Goal: Book appointment/travel/reservation

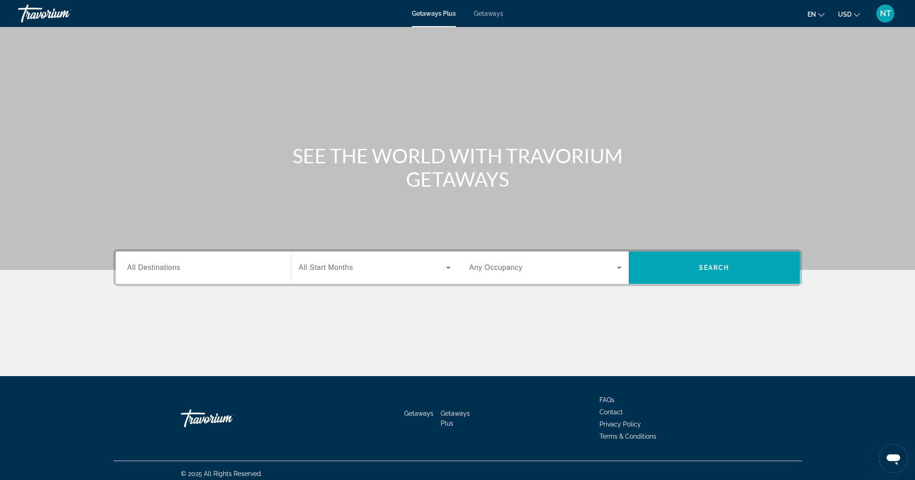
click at [140, 272] on div "Destination All Destinations" at bounding box center [203, 268] width 152 height 26
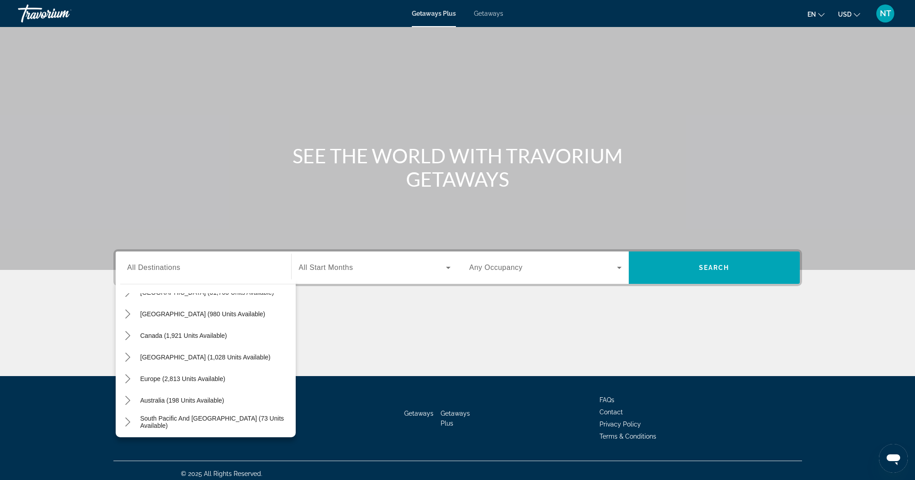
scroll to position [39, 0]
click at [218, 266] on input "Destination All Destinations" at bounding box center [203, 268] width 152 height 11
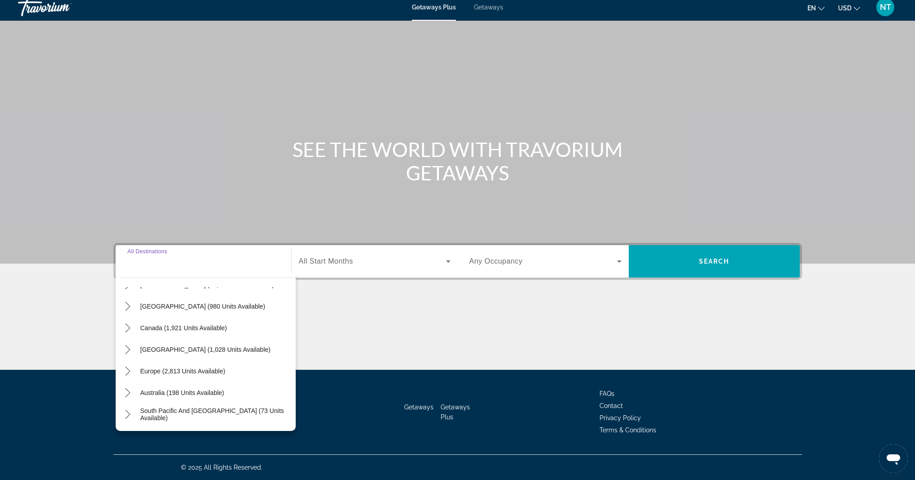
click at [218, 266] on input "Destination All Destinations" at bounding box center [203, 262] width 152 height 11
click at [201, 265] on input "Destination All Destinations" at bounding box center [203, 262] width 152 height 11
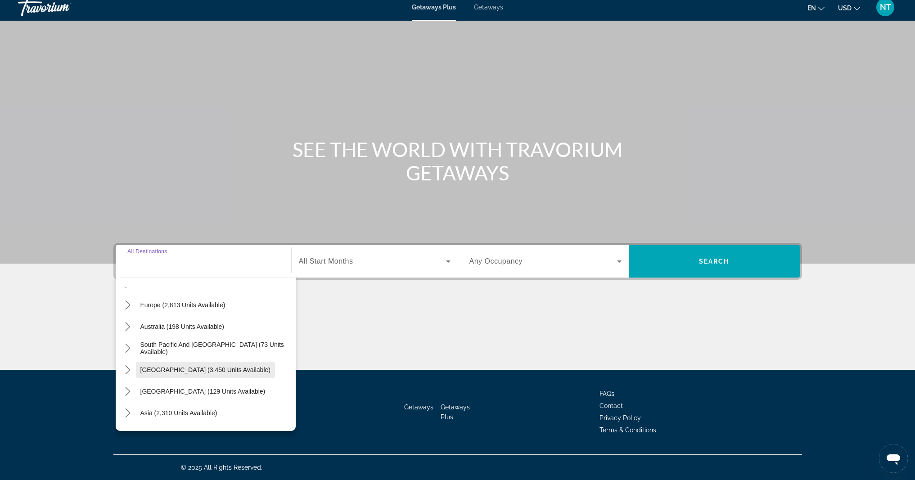
scroll to position [106, 0]
click at [202, 388] on span "[GEOGRAPHIC_DATA] (129 units available)" at bounding box center [202, 390] width 125 height 7
type input "**********"
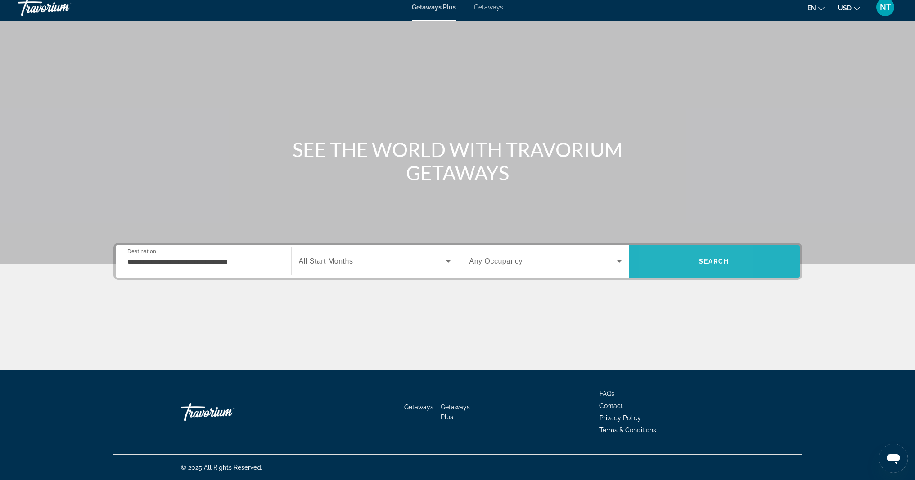
click at [662, 265] on span "Search" at bounding box center [714, 262] width 171 height 22
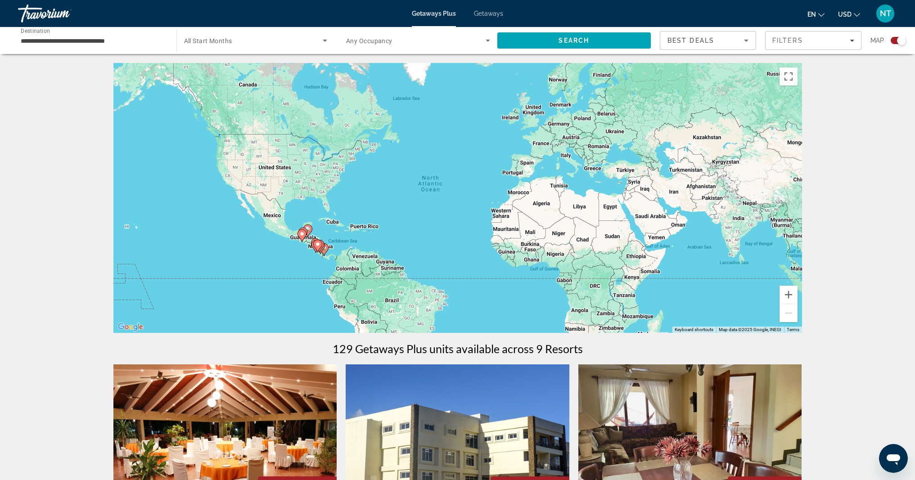
click at [107, 44] on input "**********" at bounding box center [93, 41] width 144 height 11
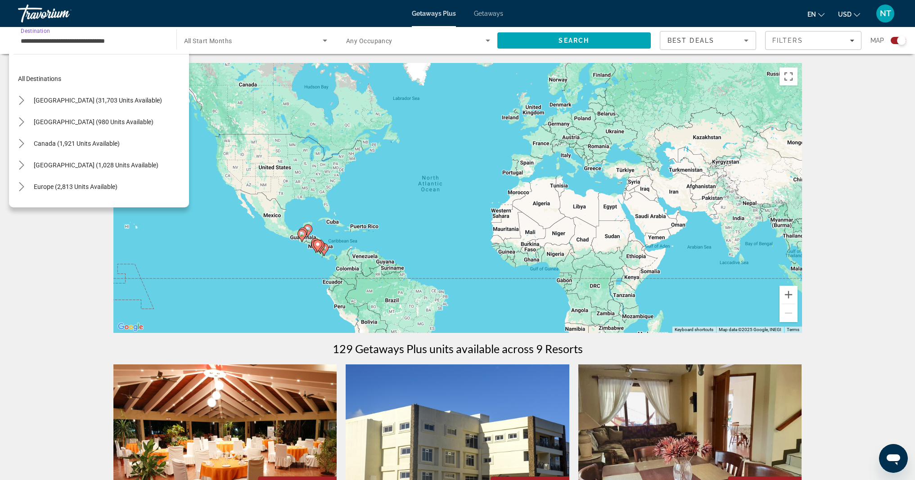
scroll to position [140, 0]
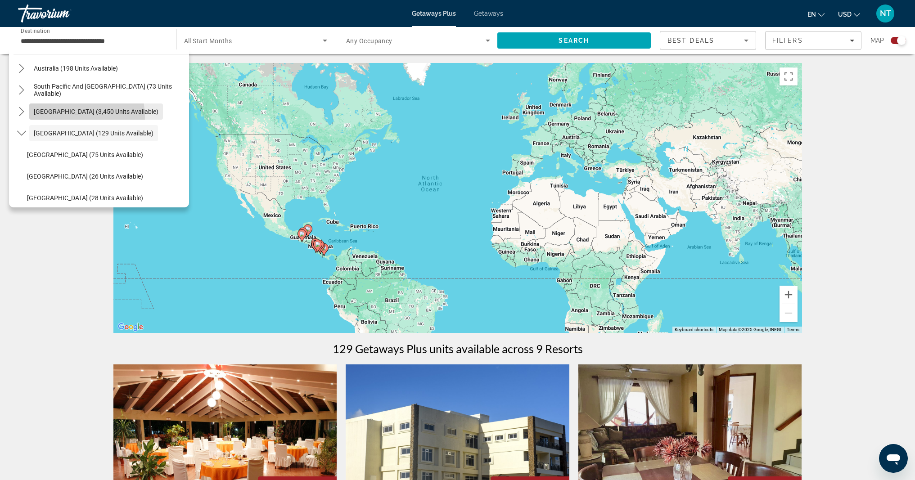
click at [55, 118] on span "Select destination: South America (3,450 units available)" at bounding box center [96, 112] width 134 height 22
type input "**********"
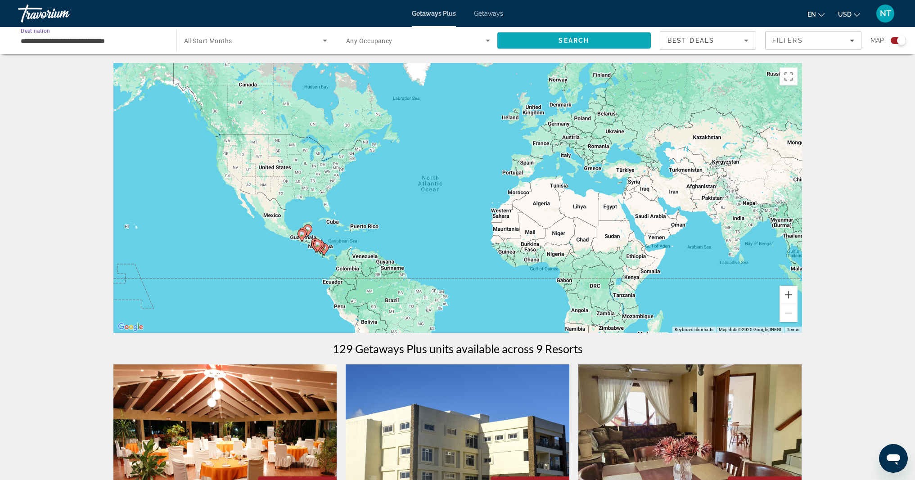
click at [528, 45] on span "Search" at bounding box center [574, 41] width 154 height 22
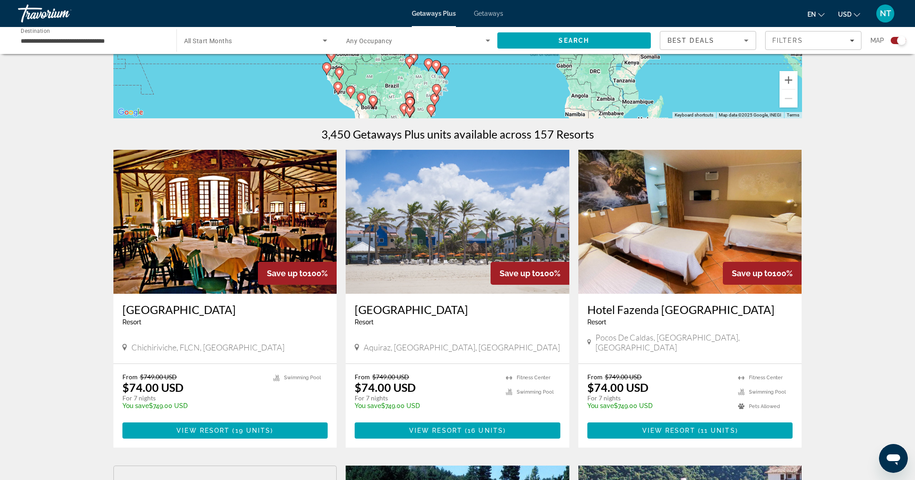
scroll to position [215, 0]
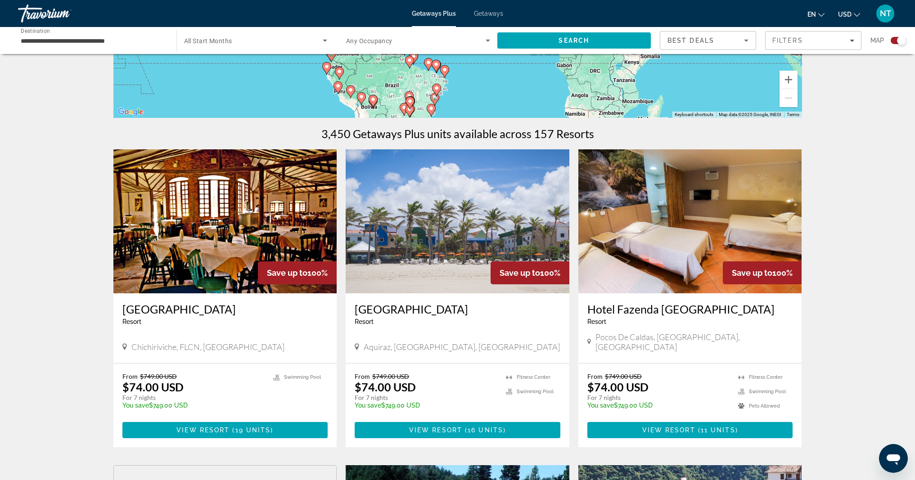
click at [443, 266] on img "Main content" at bounding box center [458, 221] width 224 height 144
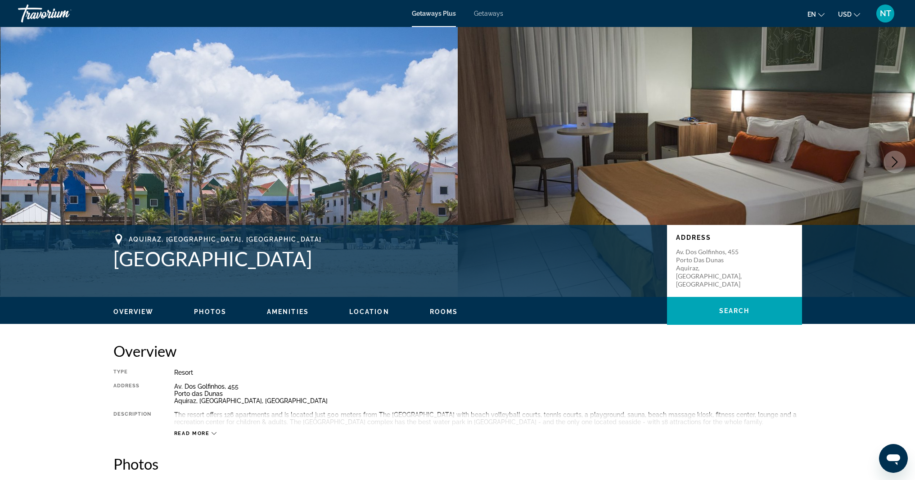
click at [891, 165] on icon "Next image" at bounding box center [894, 162] width 11 height 11
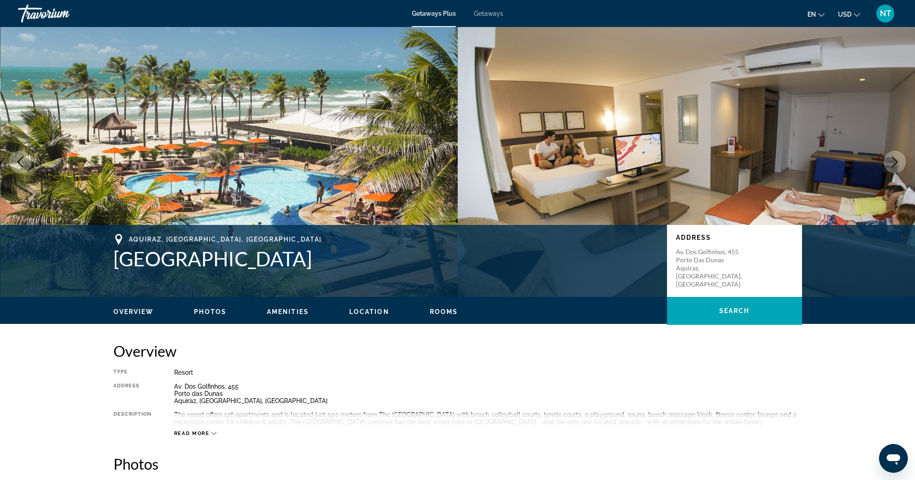
click at [891, 165] on icon "Next image" at bounding box center [894, 162] width 11 height 11
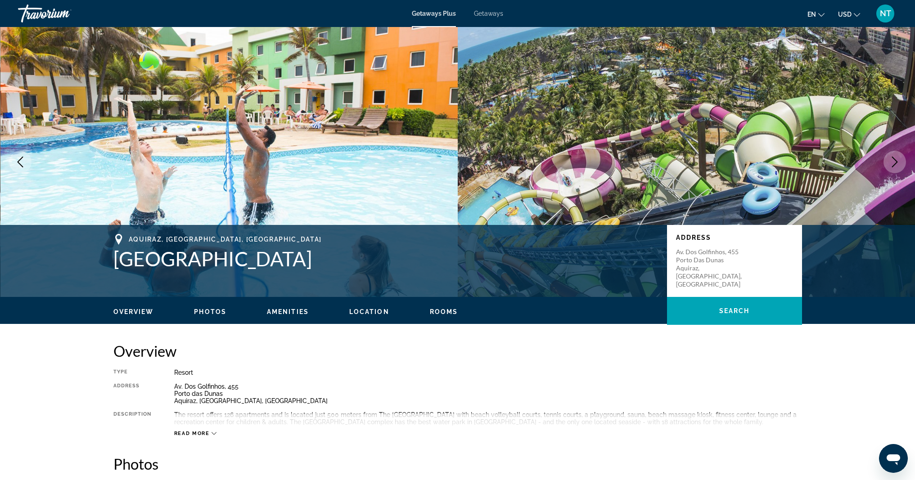
click at [891, 165] on icon "Next image" at bounding box center [894, 162] width 11 height 11
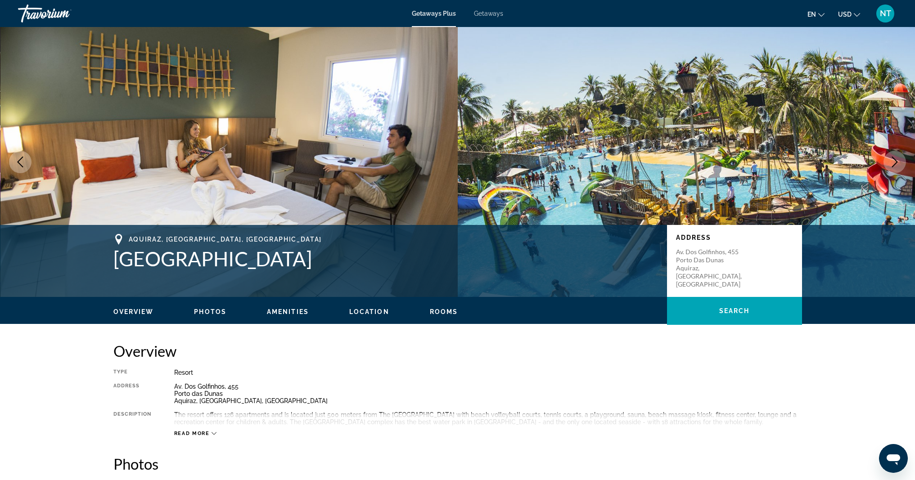
click at [891, 165] on icon "Next image" at bounding box center [894, 162] width 11 height 11
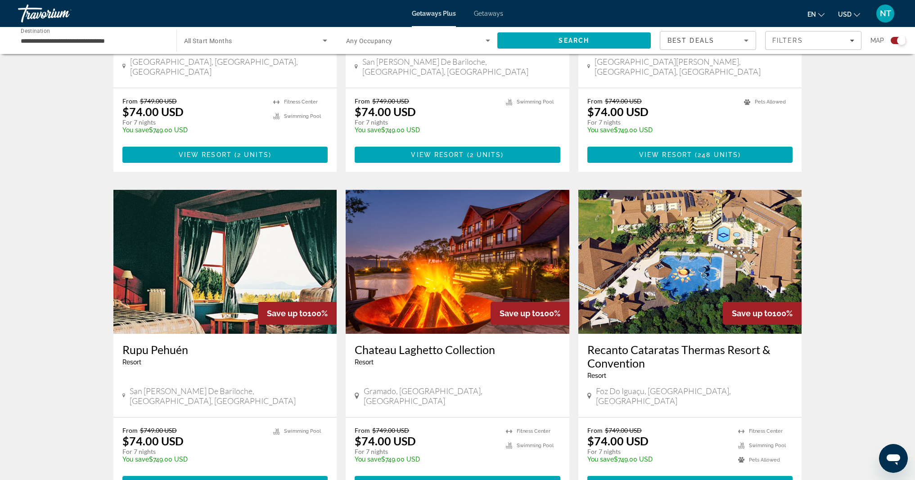
scroll to position [815, 0]
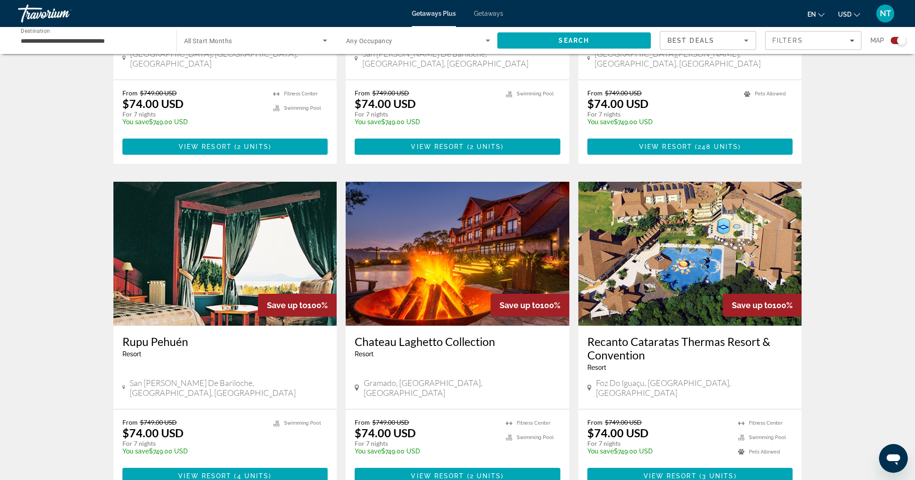
click at [466, 271] on img "Main content" at bounding box center [458, 254] width 224 height 144
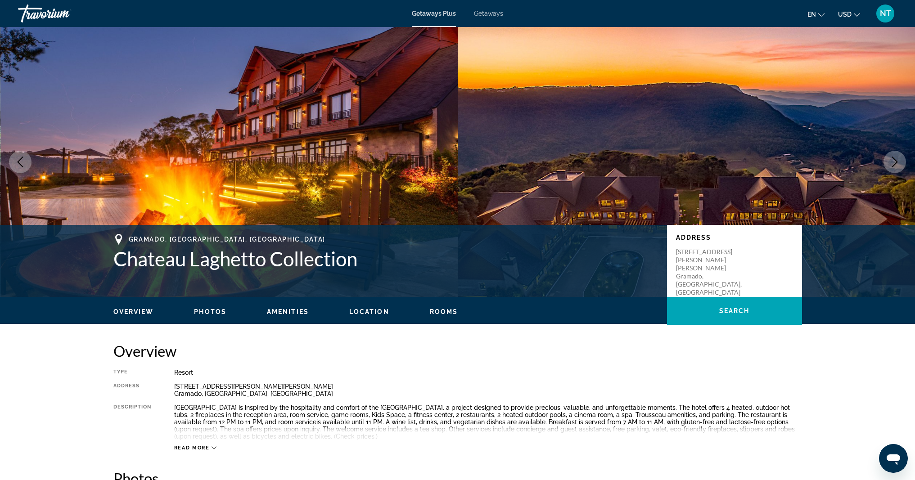
click at [677, 149] on img "Main content" at bounding box center [687, 162] width 458 height 270
click at [887, 165] on button "Next image" at bounding box center [894, 162] width 23 height 23
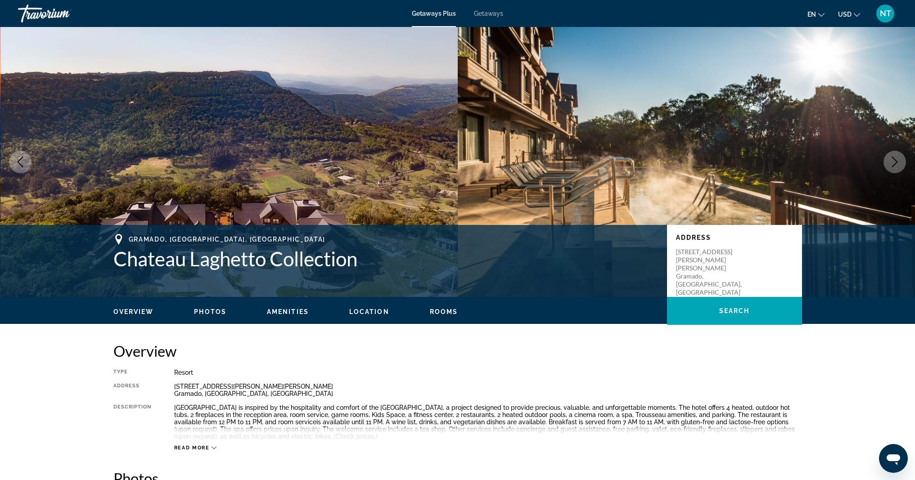
click at [887, 165] on button "Next image" at bounding box center [894, 162] width 23 height 23
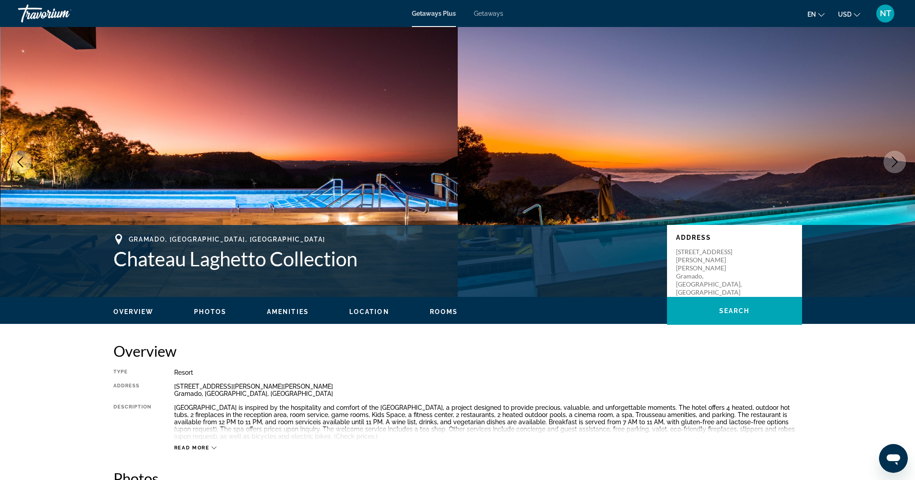
click at [887, 165] on button "Next image" at bounding box center [894, 162] width 23 height 23
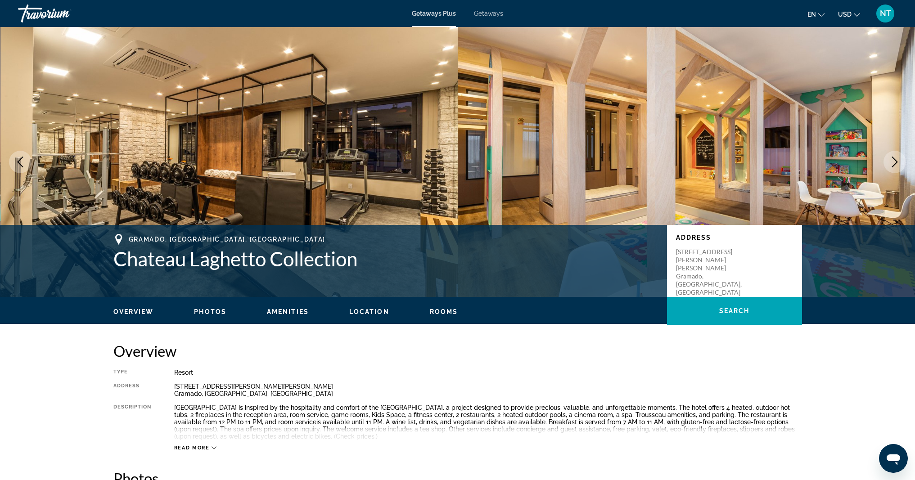
click at [887, 165] on button "Next image" at bounding box center [894, 162] width 23 height 23
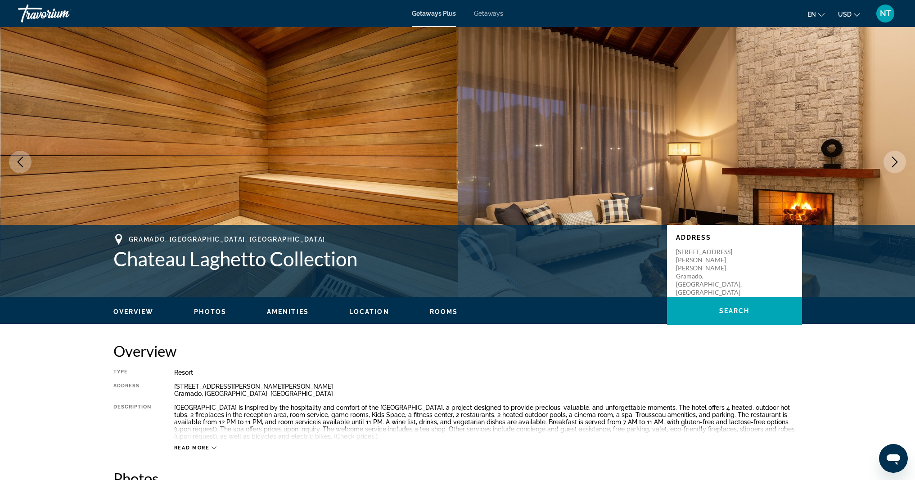
click at [887, 165] on button "Next image" at bounding box center [894, 162] width 23 height 23
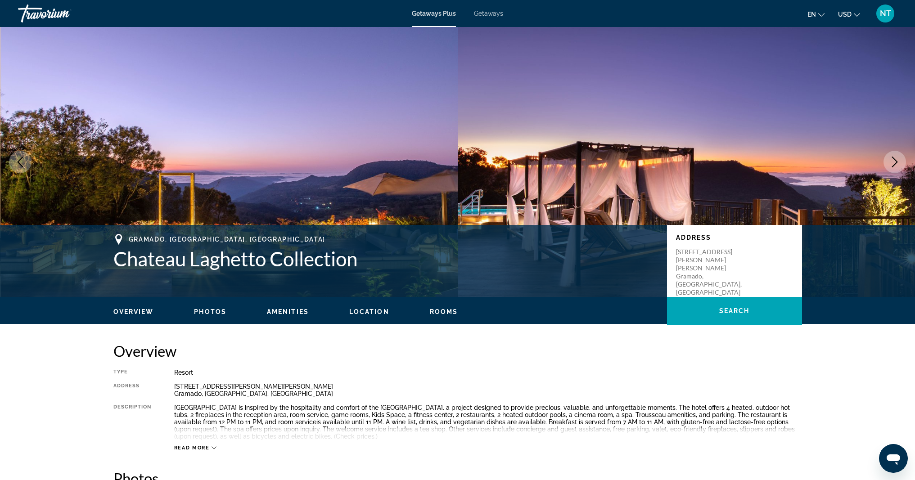
click at [887, 165] on button "Next image" at bounding box center [894, 162] width 23 height 23
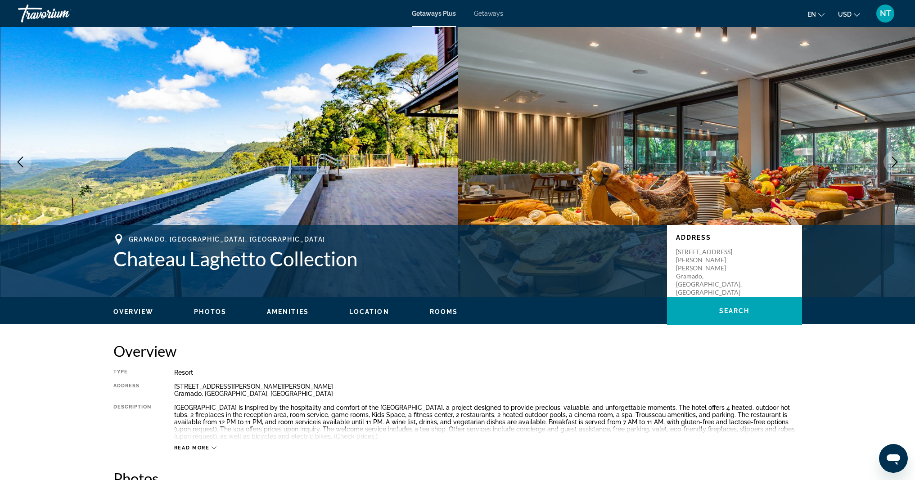
click at [888, 159] on button "Next image" at bounding box center [894, 162] width 23 height 23
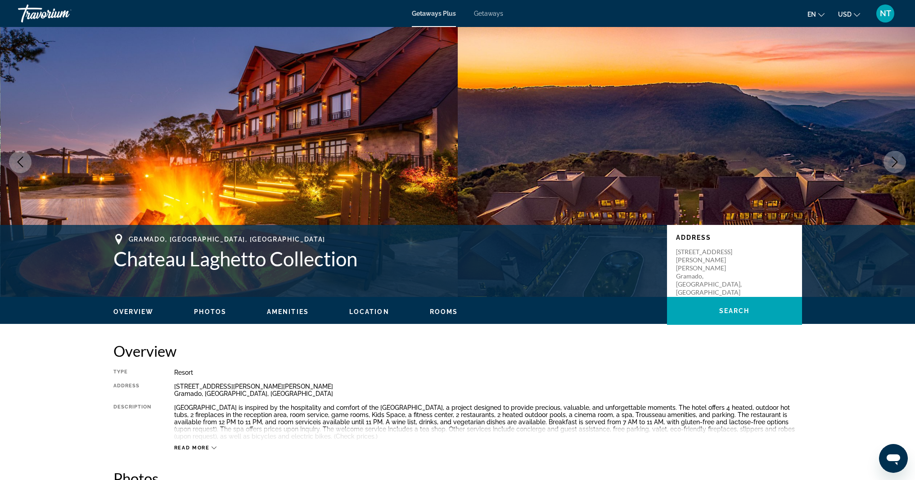
click at [888, 159] on button "Next image" at bounding box center [894, 162] width 23 height 23
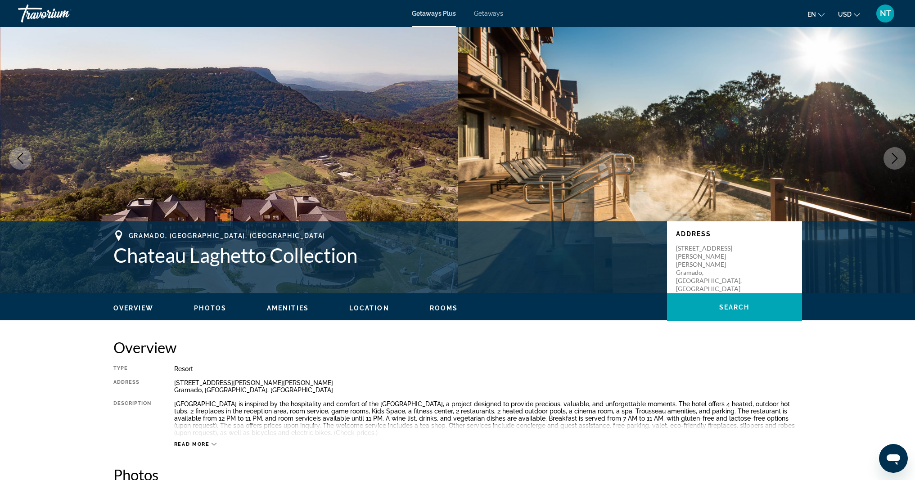
click at [303, 308] on span "Amenities" at bounding box center [288, 308] width 42 height 7
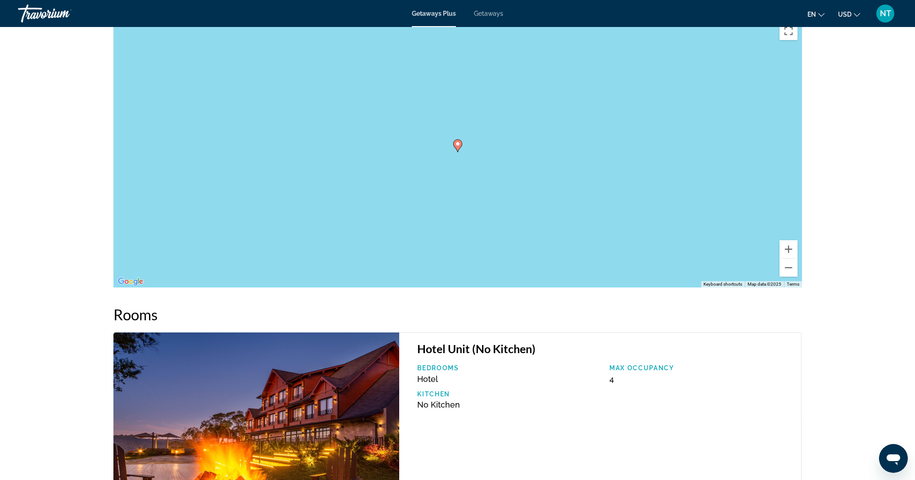
scroll to position [1395, 0]
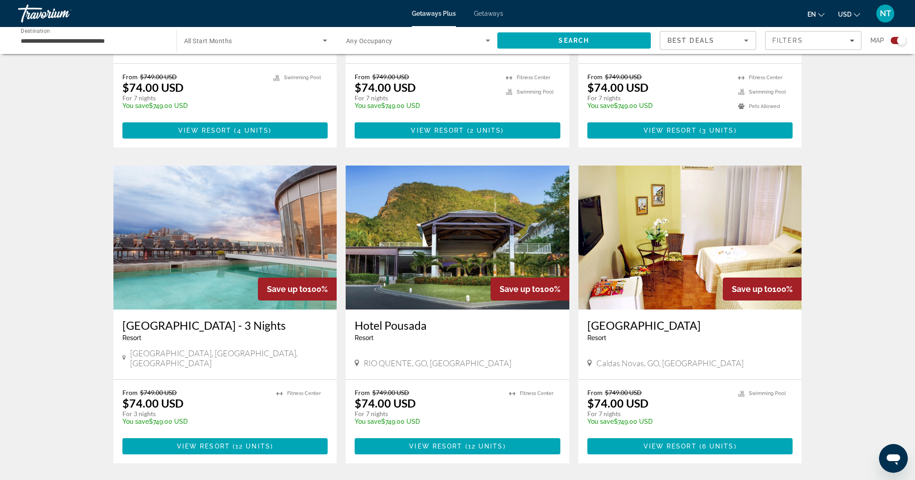
scroll to position [1161, 0]
click at [444, 247] on img "Main content" at bounding box center [458, 238] width 224 height 144
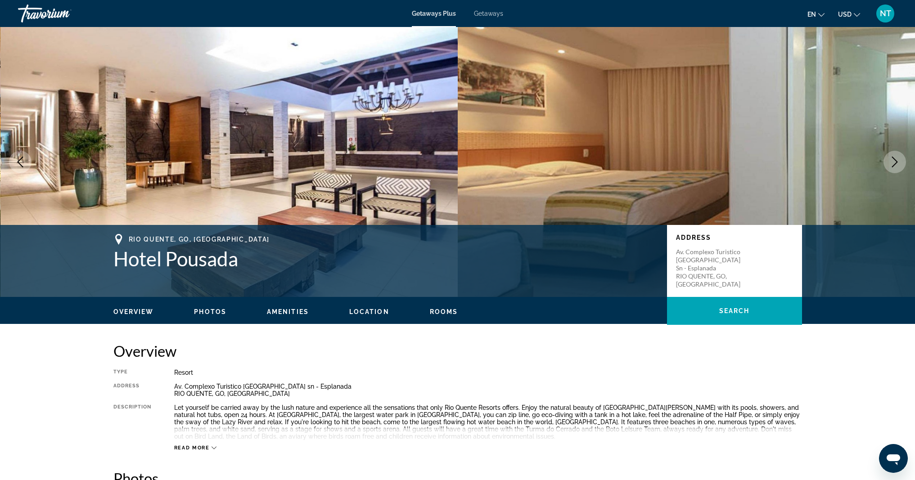
click at [296, 314] on span "Amenities" at bounding box center [288, 311] width 42 height 7
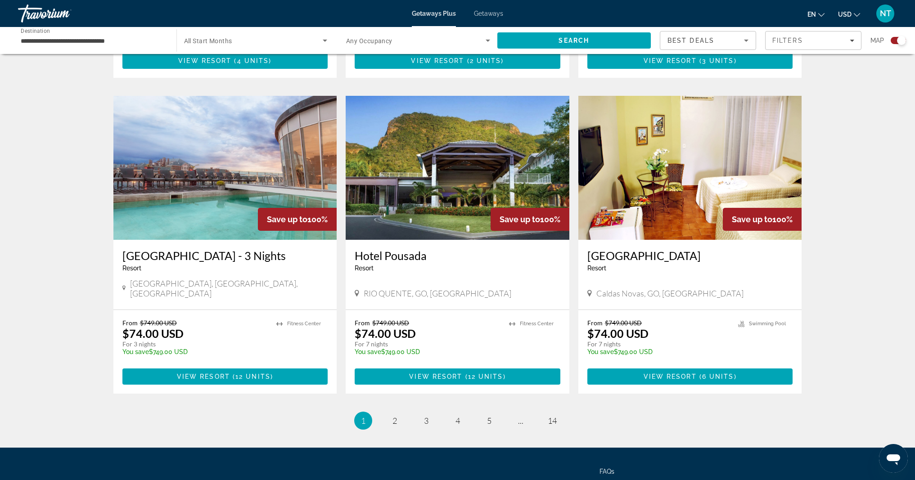
scroll to position [1269, 0]
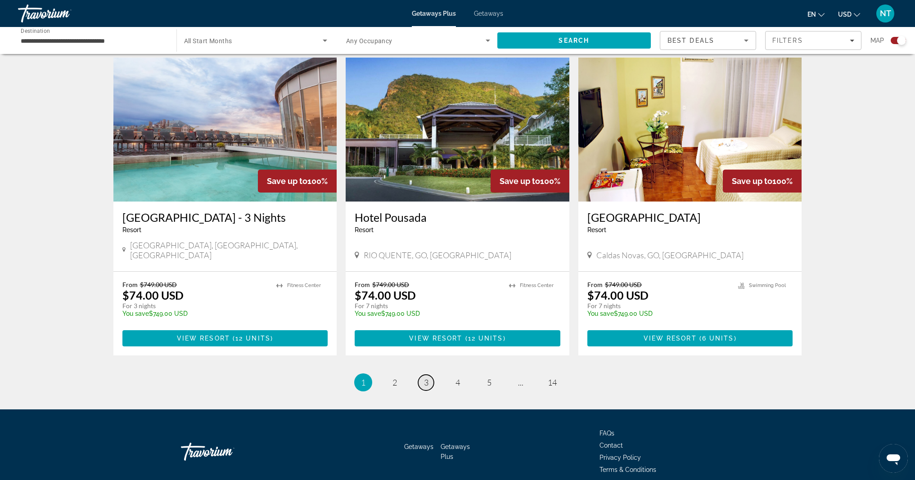
click at [430, 375] on link "page 3" at bounding box center [426, 383] width 16 height 16
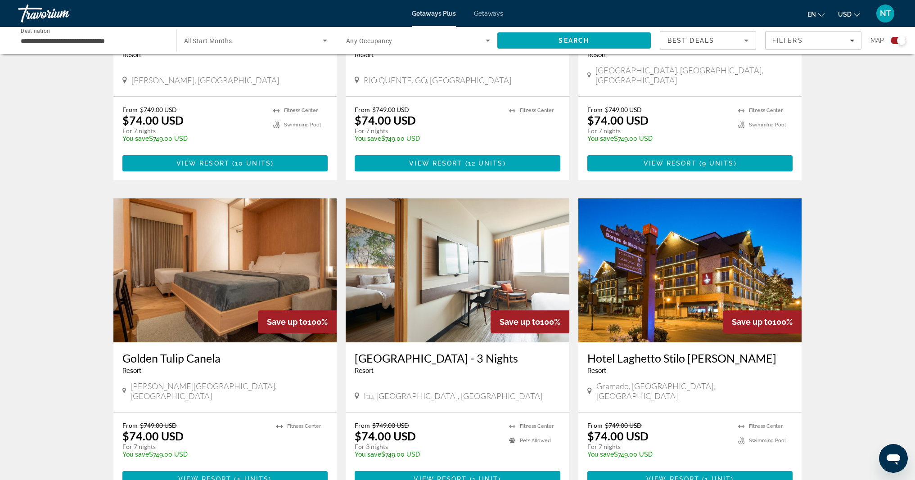
scroll to position [483, 0]
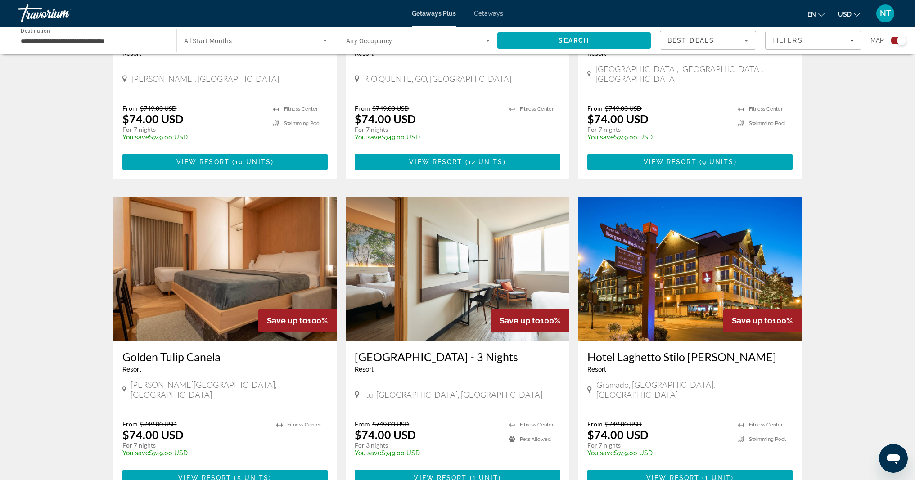
click at [212, 351] on h3 "Golden Tulip Canela" at bounding box center [225, 357] width 206 height 14
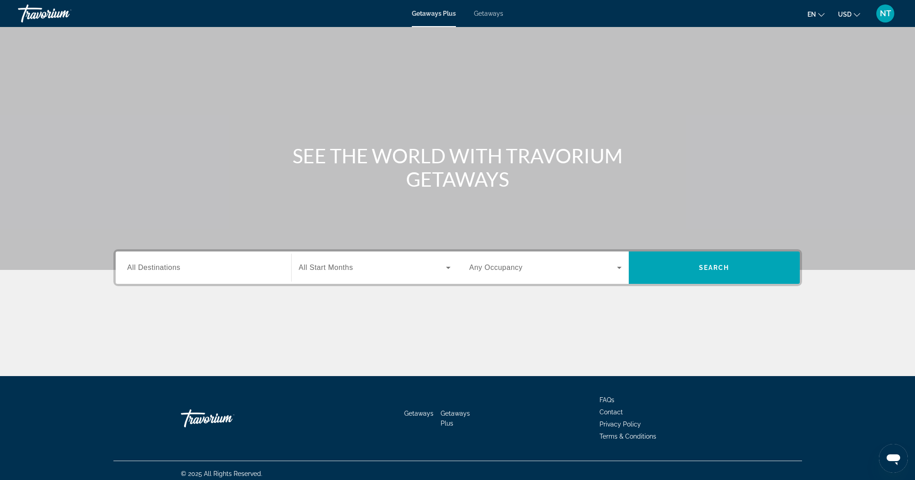
click at [165, 265] on span "All Destinations" at bounding box center [153, 268] width 53 height 8
click at [165, 265] on input "Destination All Destinations" at bounding box center [203, 268] width 152 height 11
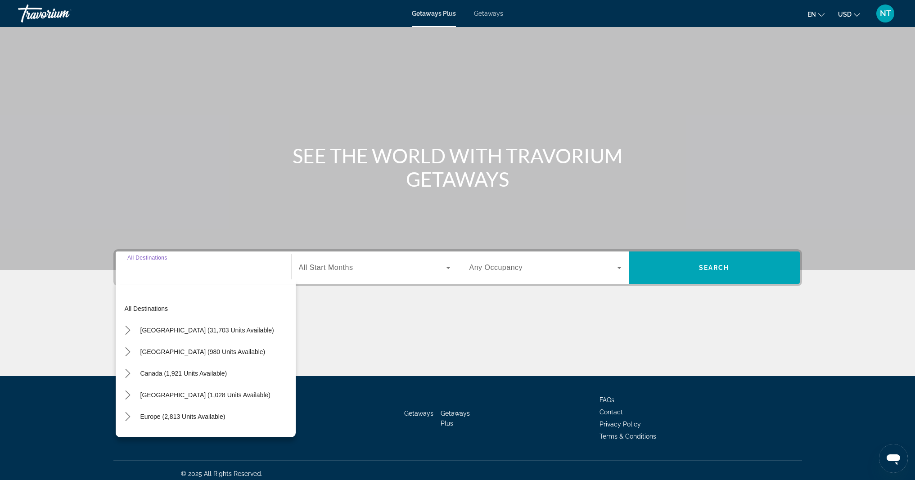
scroll to position [6, 0]
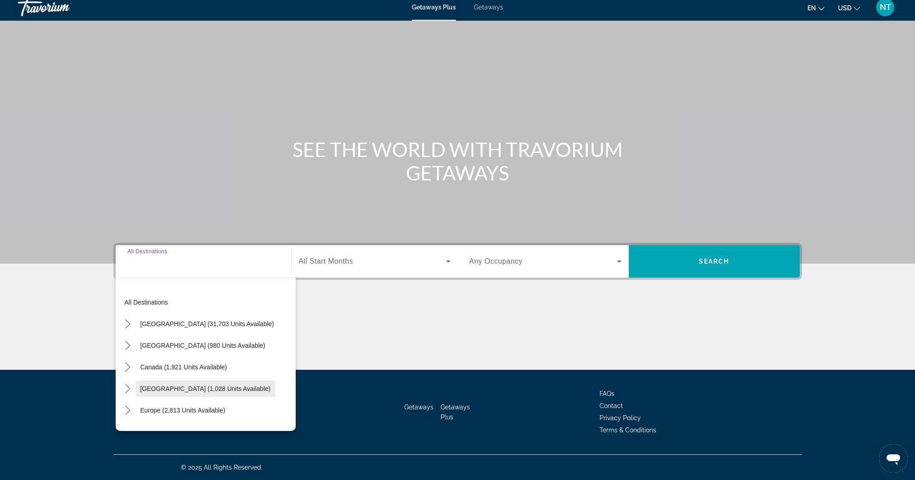
click at [195, 387] on span "[GEOGRAPHIC_DATA] (1,028 units available)" at bounding box center [205, 388] width 130 height 7
type input "**********"
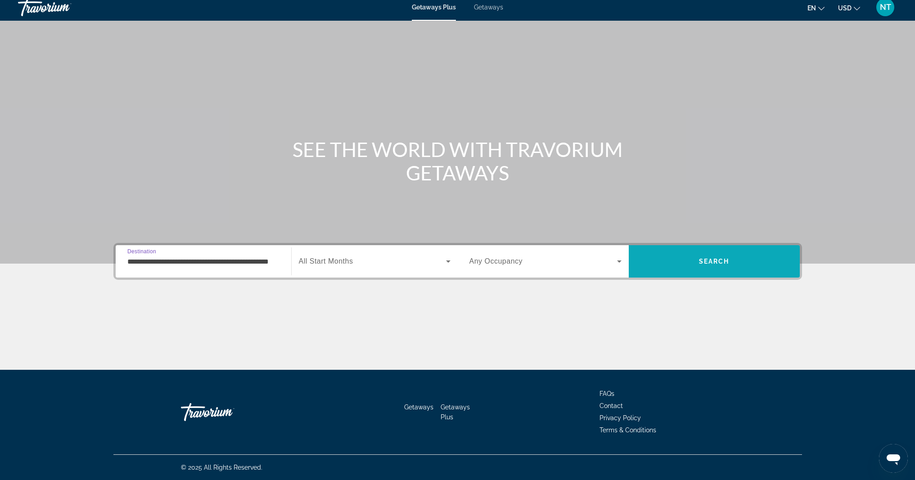
click at [679, 269] on span "Search" at bounding box center [714, 262] width 171 height 22
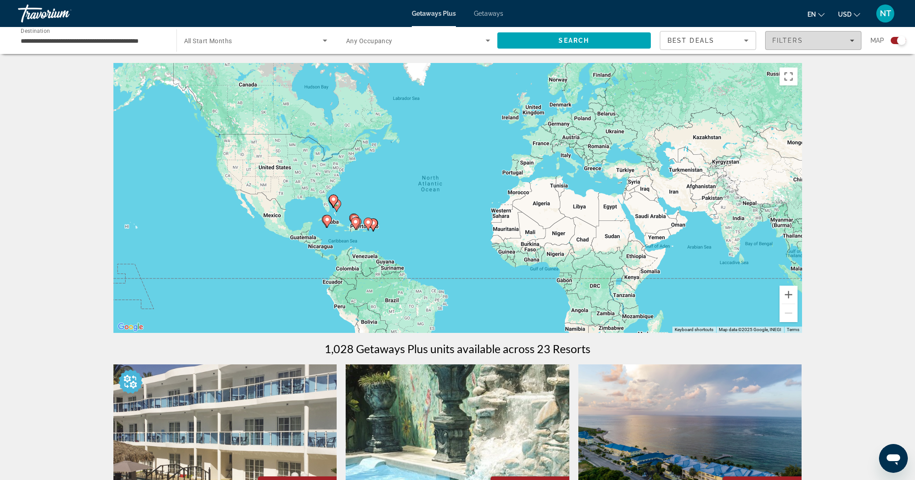
click at [811, 45] on span "Filters" at bounding box center [812, 41] width 95 height 22
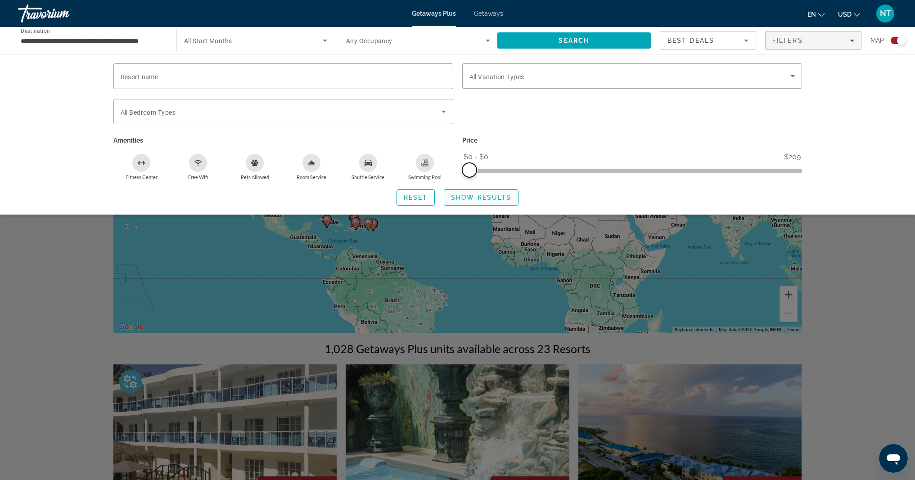
drag, startPoint x: 793, startPoint y: 166, endPoint x: 455, endPoint y: 186, distance: 339.0
click at [455, 186] on div "Resort name Vacation Types All Vacation Types Bedroom Types All Bedroom Types A…" at bounding box center [457, 134] width 725 height 142
click at [559, 45] on span "Search" at bounding box center [574, 41] width 154 height 22
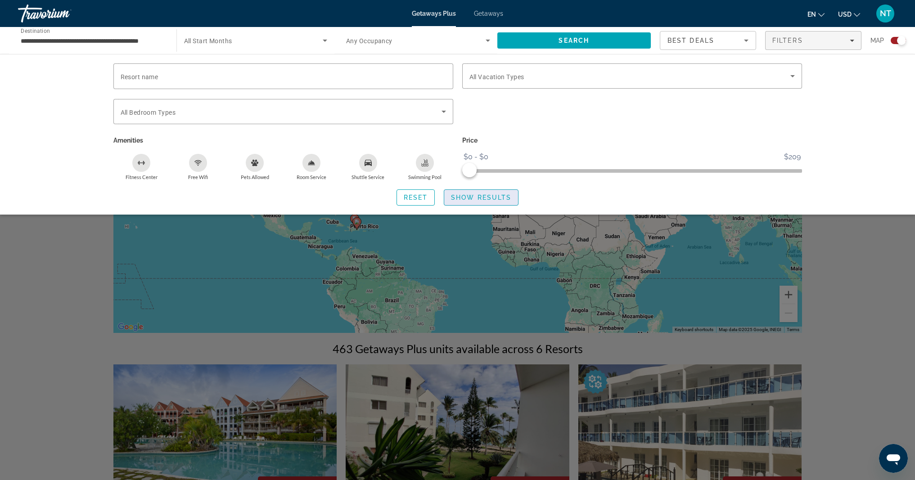
click at [509, 201] on span "Search widget" at bounding box center [481, 198] width 74 height 22
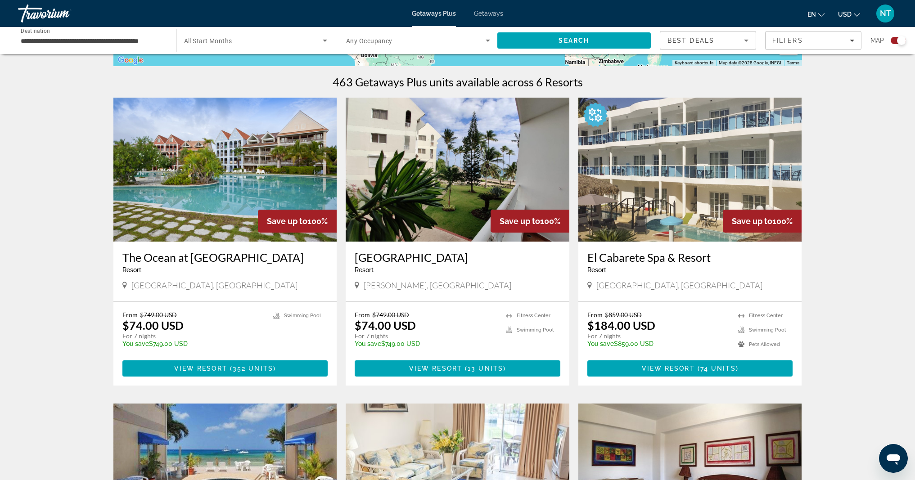
scroll to position [267, 0]
click at [218, 207] on img "Main content" at bounding box center [225, 169] width 224 height 144
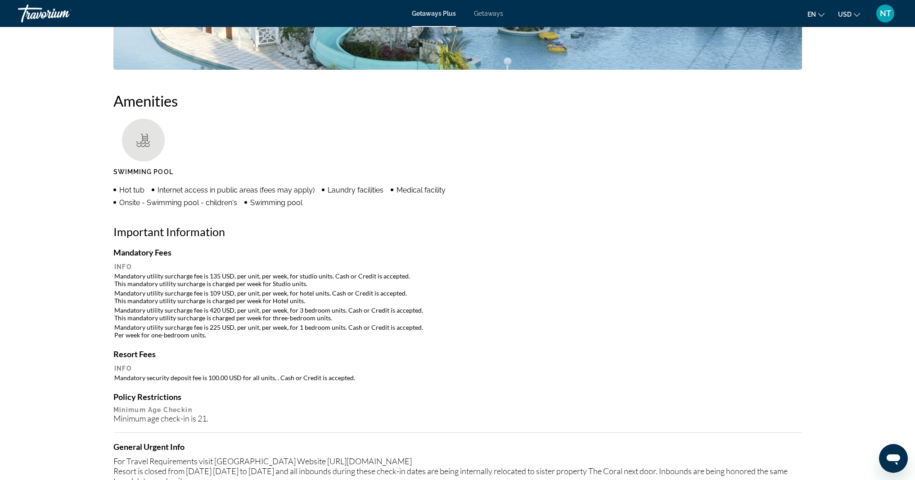
scroll to position [762, 0]
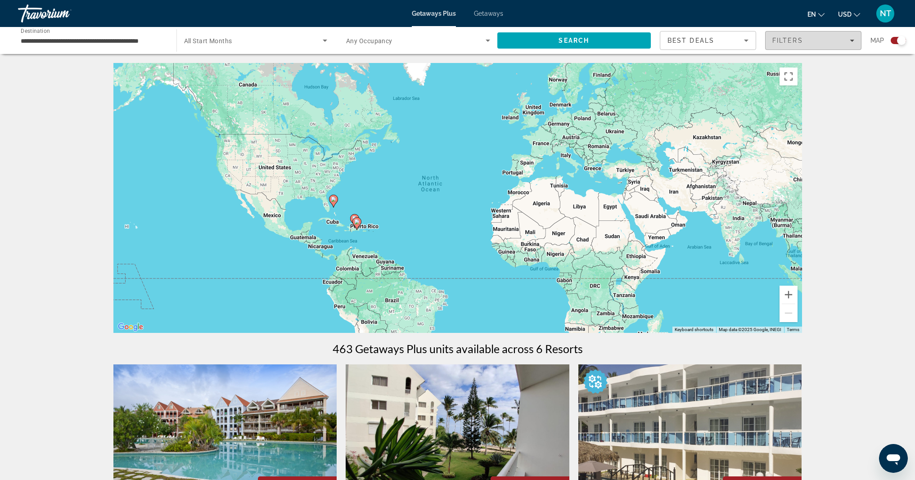
click at [788, 45] on span "Filters" at bounding box center [812, 41] width 95 height 22
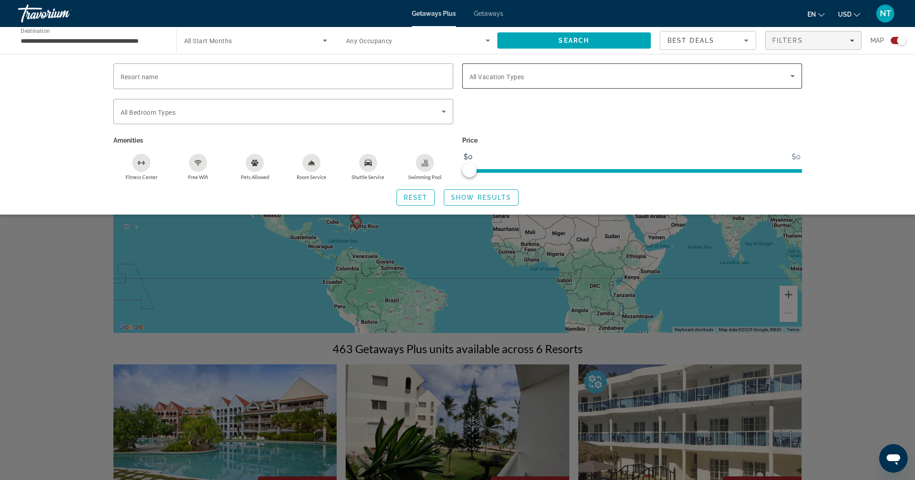
click at [536, 83] on div "Search widget" at bounding box center [631, 75] width 325 height 25
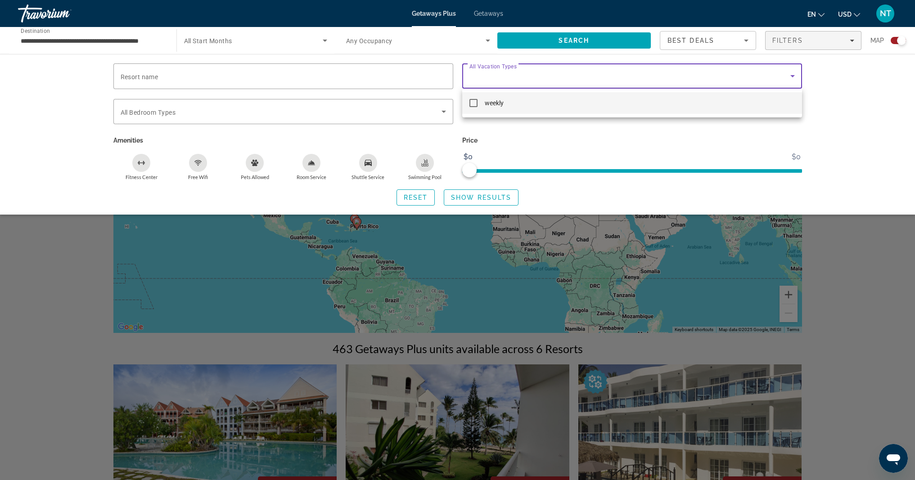
click at [536, 84] on div at bounding box center [457, 240] width 915 height 480
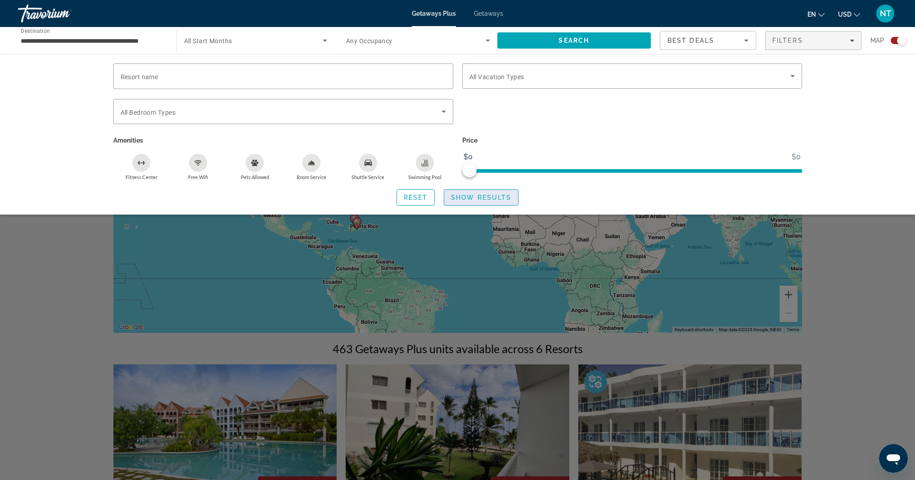
click at [477, 201] on span "Search widget" at bounding box center [481, 198] width 74 height 22
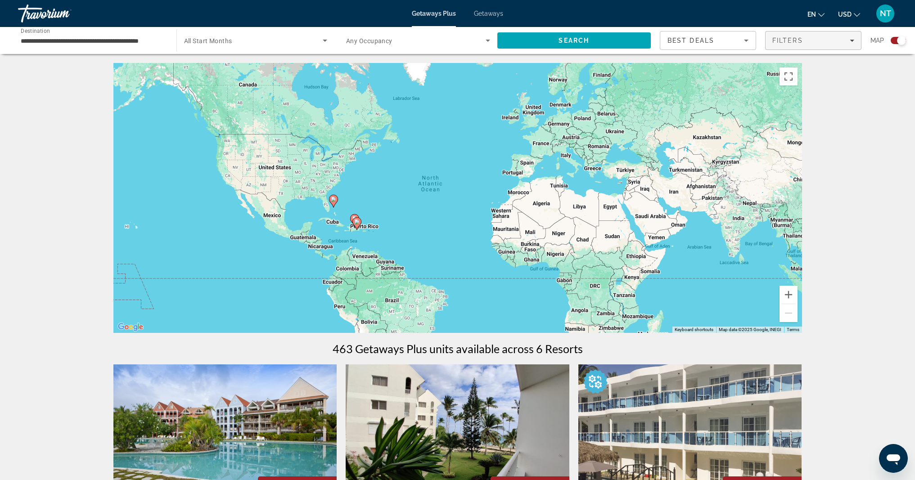
click at [806, 44] on span "Filters" at bounding box center [812, 41] width 95 height 22
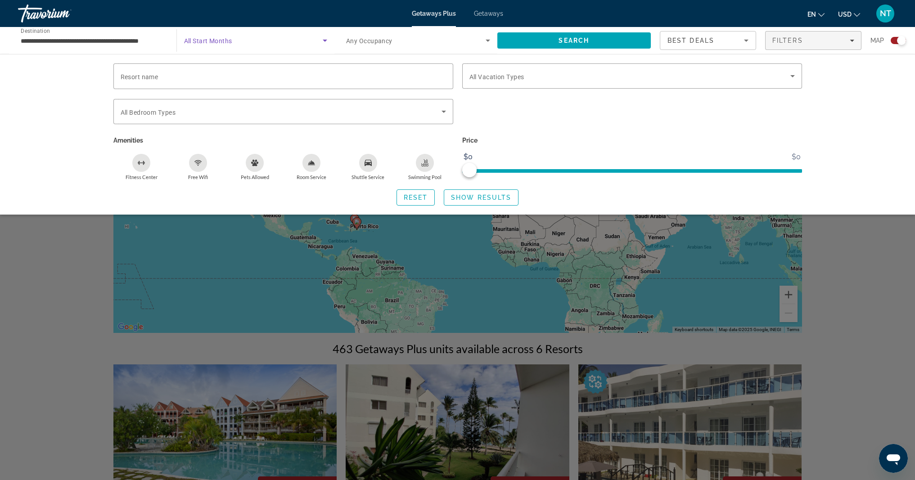
click at [305, 44] on span "Search widget" at bounding box center [253, 40] width 139 height 11
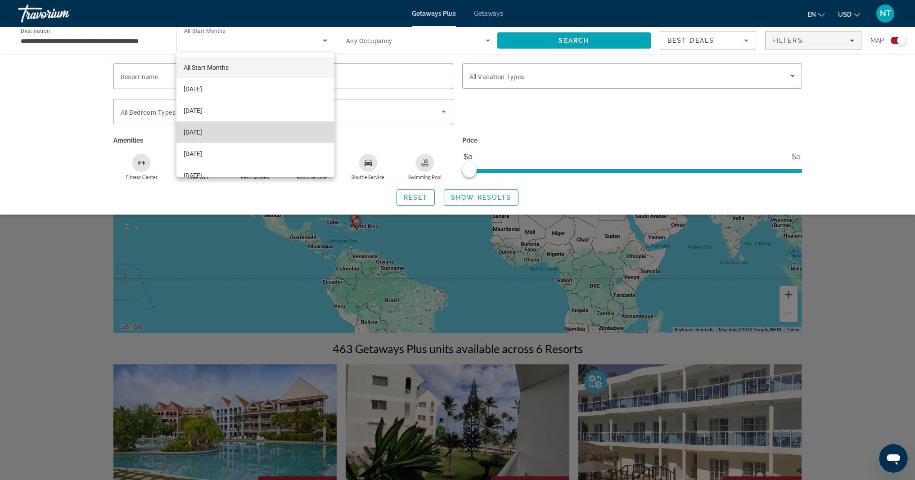
click at [261, 137] on mat-option "[DATE]" at bounding box center [255, 133] width 158 height 22
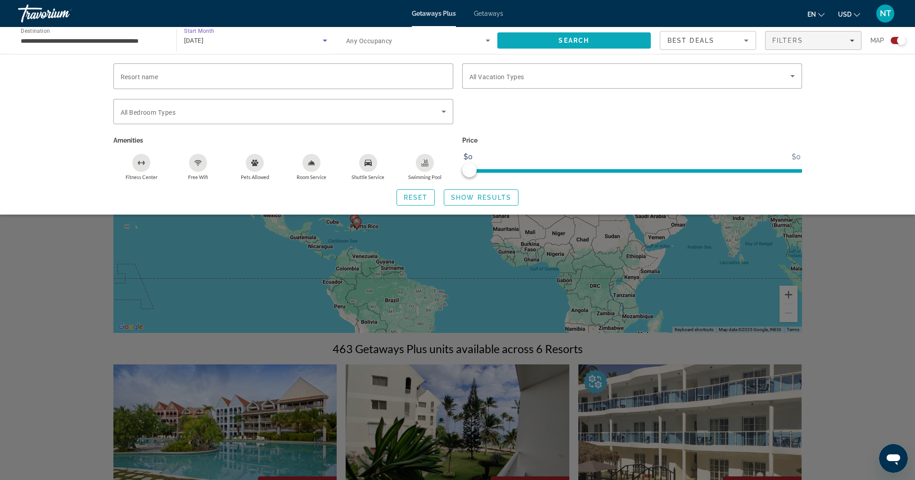
click at [555, 45] on span "Search" at bounding box center [574, 41] width 154 height 22
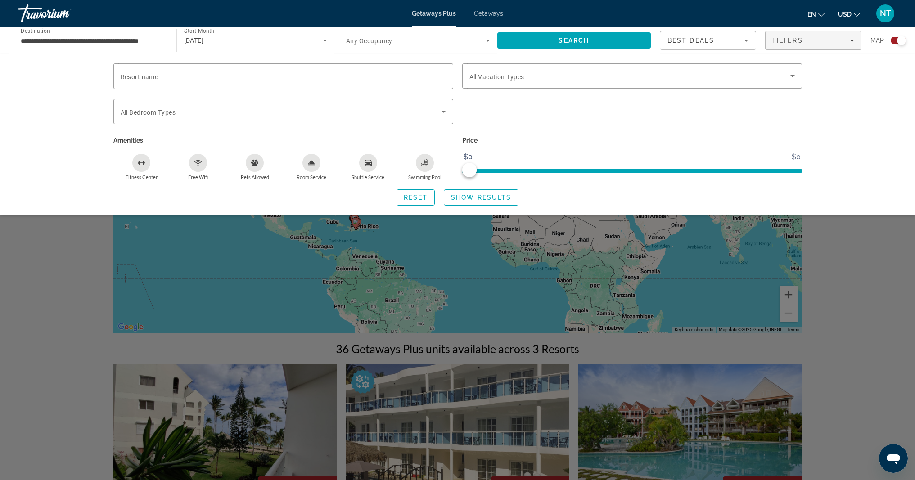
click at [849, 282] on div "Search widget" at bounding box center [457, 307] width 915 height 345
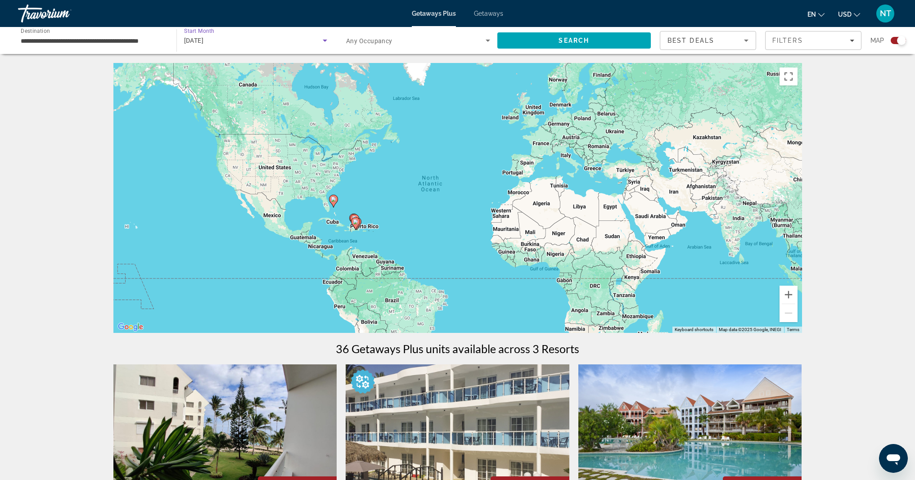
click at [293, 37] on div "[DATE]" at bounding box center [253, 40] width 139 height 11
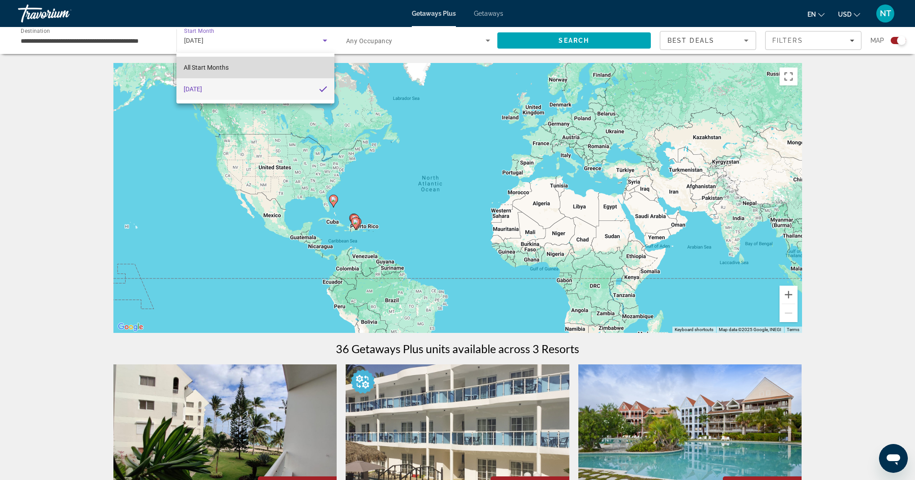
click at [291, 74] on mat-option "All Start Months" at bounding box center [255, 68] width 158 height 22
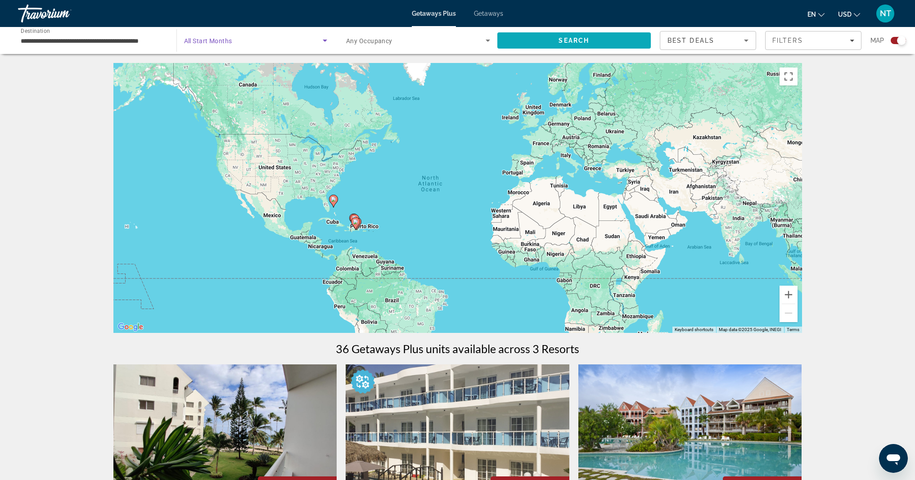
click at [632, 44] on span "Search" at bounding box center [574, 41] width 154 height 22
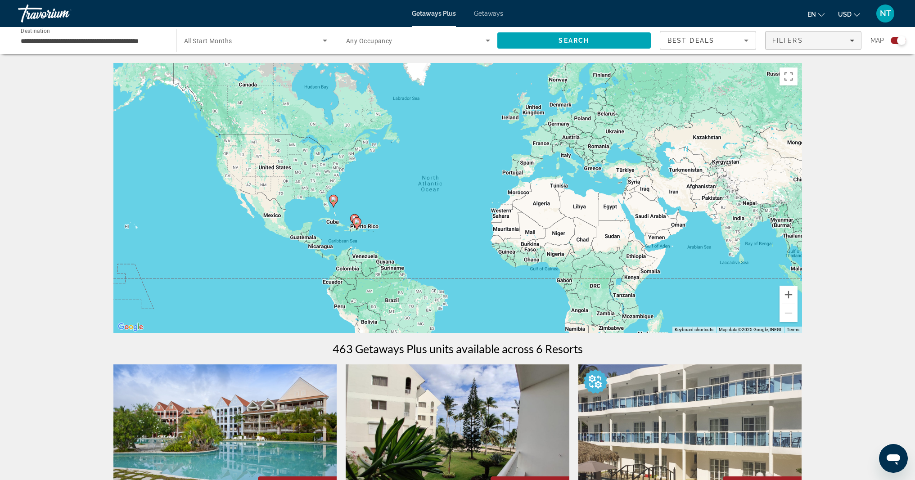
click at [808, 48] on span "Filters" at bounding box center [812, 41] width 95 height 22
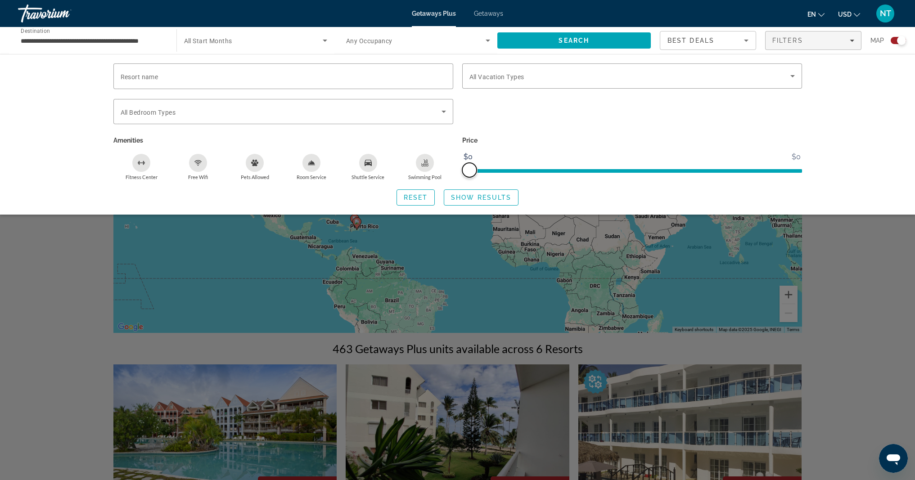
drag, startPoint x: 472, startPoint y: 171, endPoint x: 477, endPoint y: 174, distance: 5.9
click at [486, 170] on ngx-slider "$0 $0 $0 $0" at bounding box center [632, 170] width 340 height 2
drag, startPoint x: 474, startPoint y: 173, endPoint x: 507, endPoint y: 167, distance: 33.4
click at [495, 169] on ngx-slider "$0 $0 $0 $0" at bounding box center [632, 170] width 340 height 2
drag, startPoint x: 482, startPoint y: 169, endPoint x: 495, endPoint y: 170, distance: 13.1
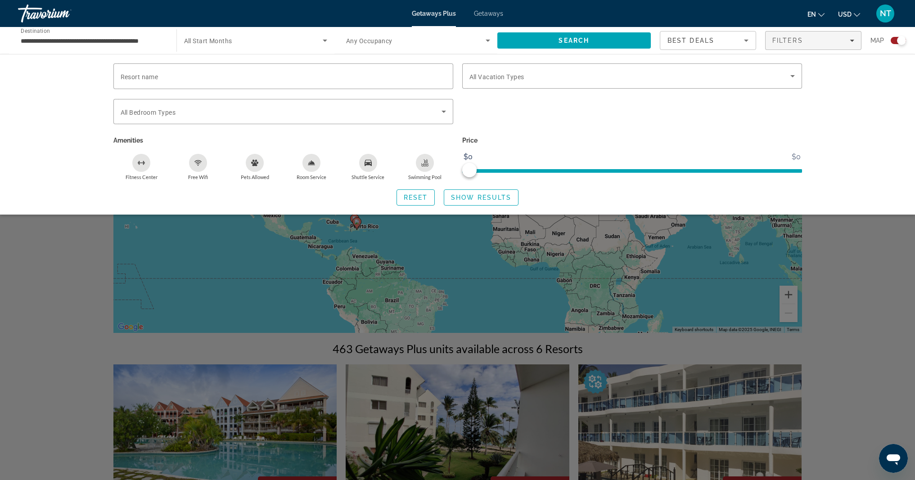
click at [495, 170] on span "ngx-slider" at bounding box center [632, 171] width 340 height 4
drag, startPoint x: 495, startPoint y: 170, endPoint x: 480, endPoint y: 172, distance: 15.4
click at [503, 170] on span "ngx-slider" at bounding box center [632, 171] width 340 height 4
drag, startPoint x: 477, startPoint y: 172, endPoint x: 473, endPoint y: 176, distance: 6.4
click at [485, 171] on span "ngx-slider" at bounding box center [632, 171] width 340 height 4
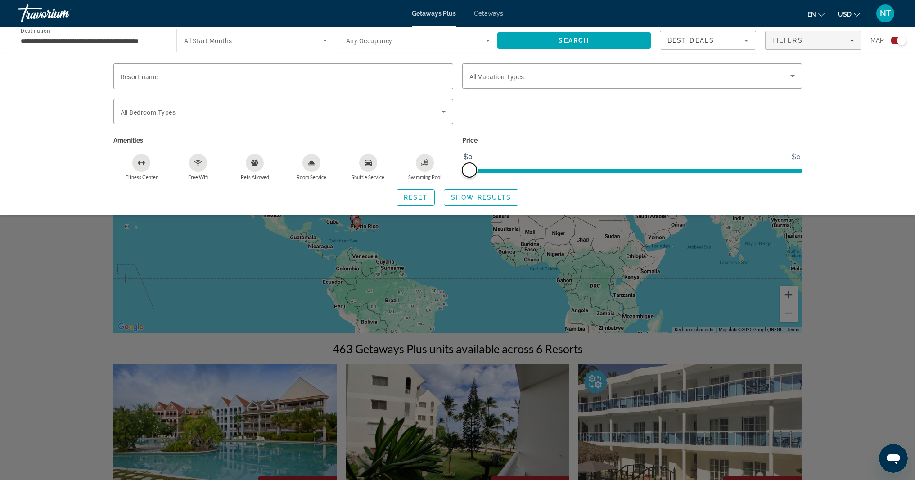
drag, startPoint x: 474, startPoint y: 175, endPoint x: 503, endPoint y: 169, distance: 29.4
click at [500, 170] on ngx-slider "$0 $0 $0 $0" at bounding box center [632, 170] width 340 height 2
drag, startPoint x: 508, startPoint y: 170, endPoint x: 515, endPoint y: 169, distance: 7.3
click at [514, 170] on span "ngx-slider" at bounding box center [632, 171] width 340 height 4
drag, startPoint x: 517, startPoint y: 169, endPoint x: 552, endPoint y: 166, distance: 35.3
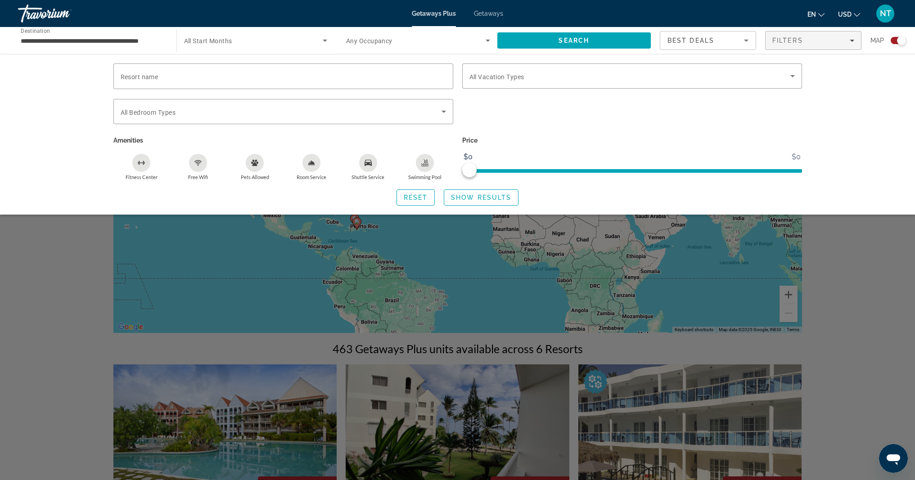
click at [530, 168] on span "ngx-slider" at bounding box center [632, 169] width 340 height 14
click at [581, 164] on span "ngx-slider" at bounding box center [632, 169] width 340 height 14
drag, startPoint x: 590, startPoint y: 170, endPoint x: 565, endPoint y: 171, distance: 25.2
click at [576, 171] on span "ngx-slider" at bounding box center [632, 171] width 340 height 4
click at [423, 201] on button "Reset" at bounding box center [415, 197] width 39 height 16
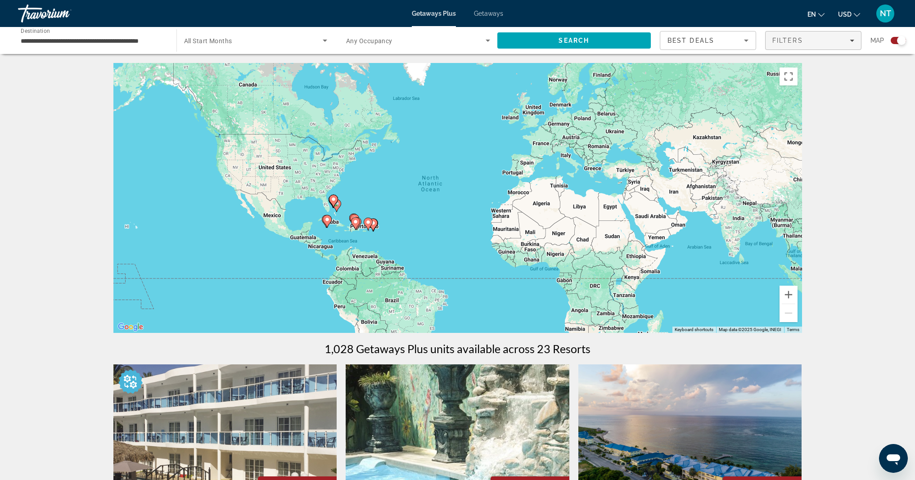
click at [790, 44] on span "Filters" at bounding box center [812, 41] width 95 height 22
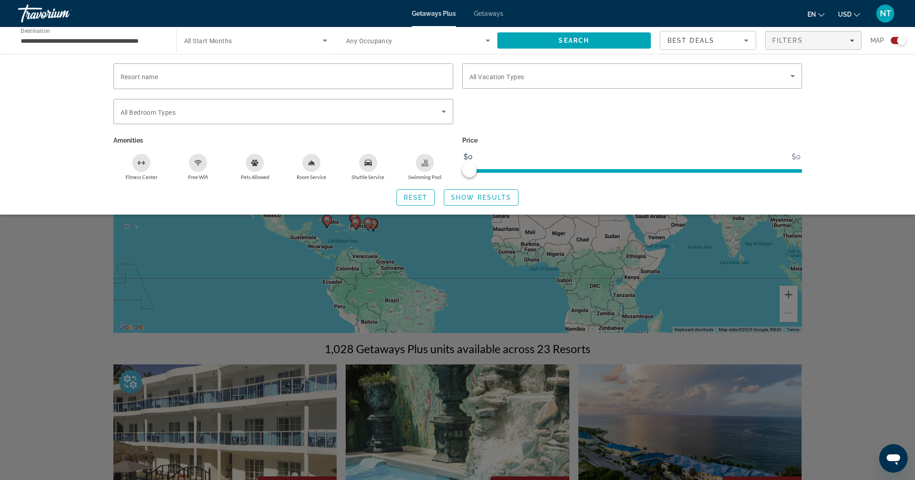
drag, startPoint x: 653, startPoint y: 169, endPoint x: 641, endPoint y: 170, distance: 11.8
click at [641, 170] on span "ngx-slider" at bounding box center [632, 171] width 340 height 4
click at [424, 200] on span "Reset" at bounding box center [416, 197] width 24 height 7
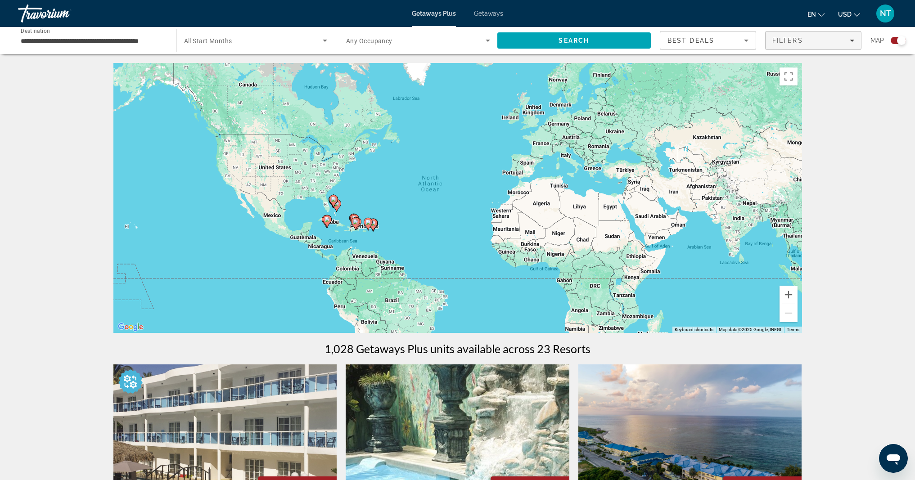
click at [801, 38] on span "Filters" at bounding box center [787, 40] width 31 height 7
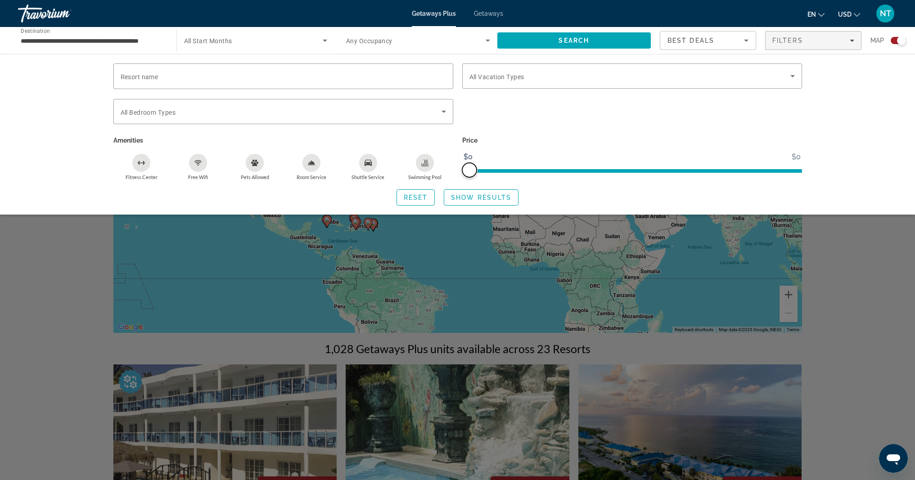
click at [483, 169] on ngx-slider "$0 $0 $0 $0" at bounding box center [632, 170] width 340 height 2
drag, startPoint x: 471, startPoint y: 168, endPoint x: 459, endPoint y: 171, distance: 13.0
click at [459, 171] on div "Price $0 $0 $0 $0" at bounding box center [632, 157] width 349 height 46
drag, startPoint x: 461, startPoint y: 170, endPoint x: 452, endPoint y: 167, distance: 10.0
click at [460, 170] on div "Price $0 $0 $0 $0" at bounding box center [632, 157] width 349 height 46
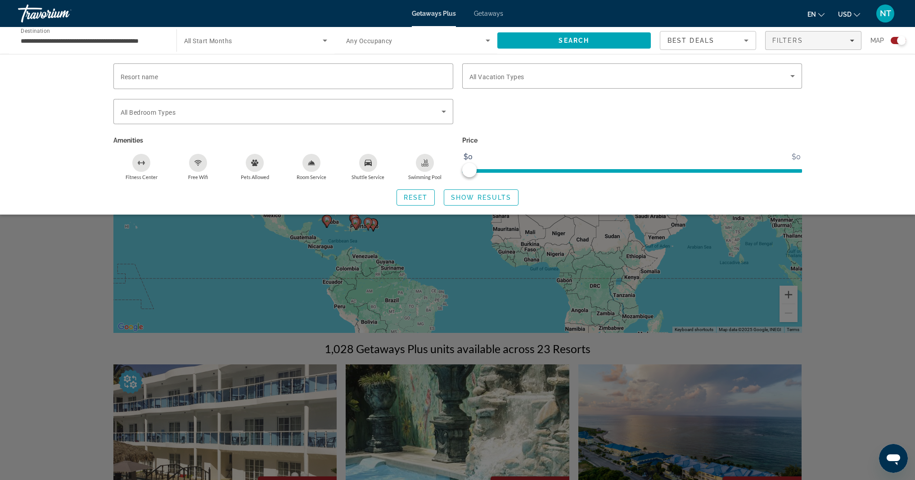
click at [78, 225] on div "Search widget" at bounding box center [457, 307] width 915 height 345
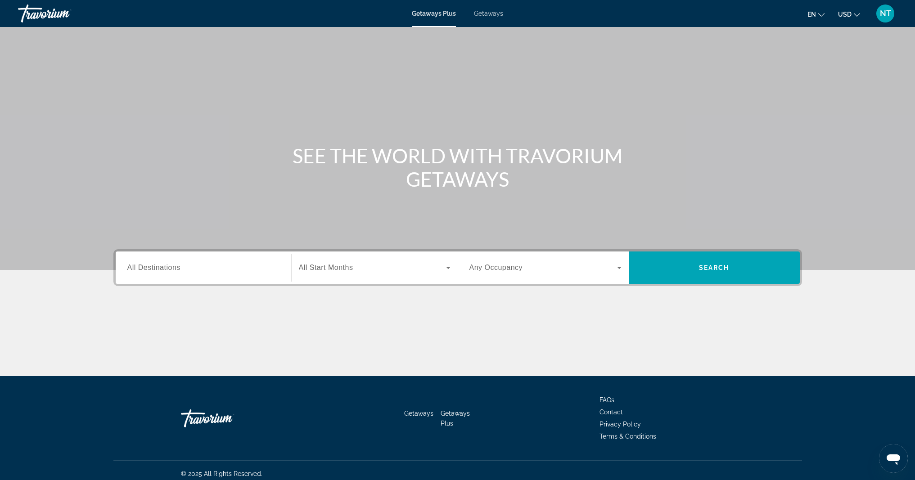
click at [252, 271] on input "Destination All Destinations" at bounding box center [203, 268] width 152 height 11
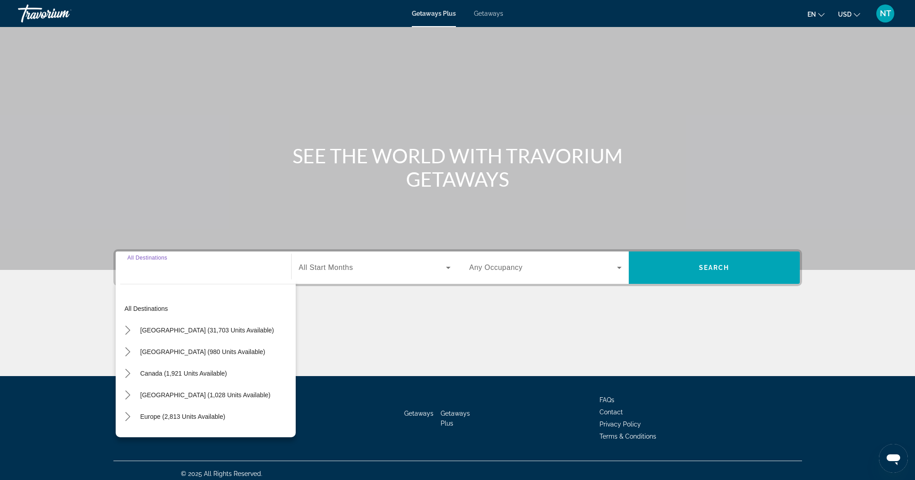
scroll to position [6, 0]
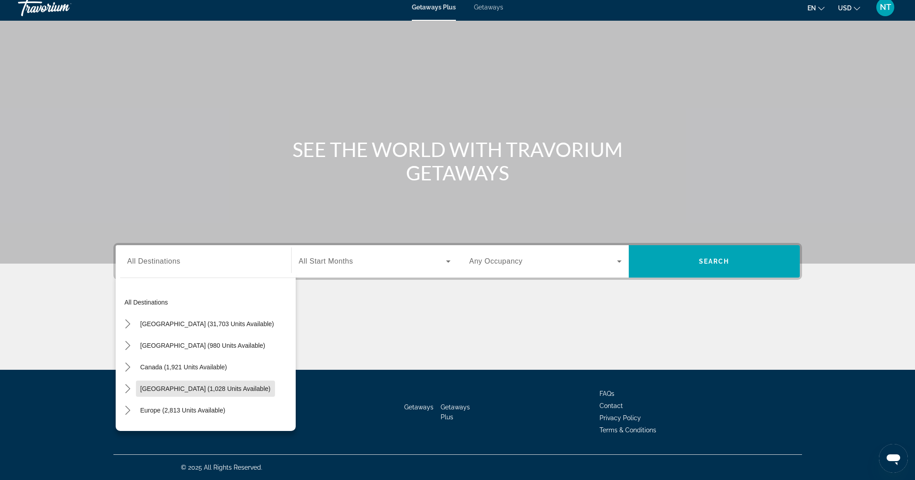
click at [207, 385] on span "[GEOGRAPHIC_DATA] (1,028 units available)" at bounding box center [205, 388] width 130 height 7
type input "**********"
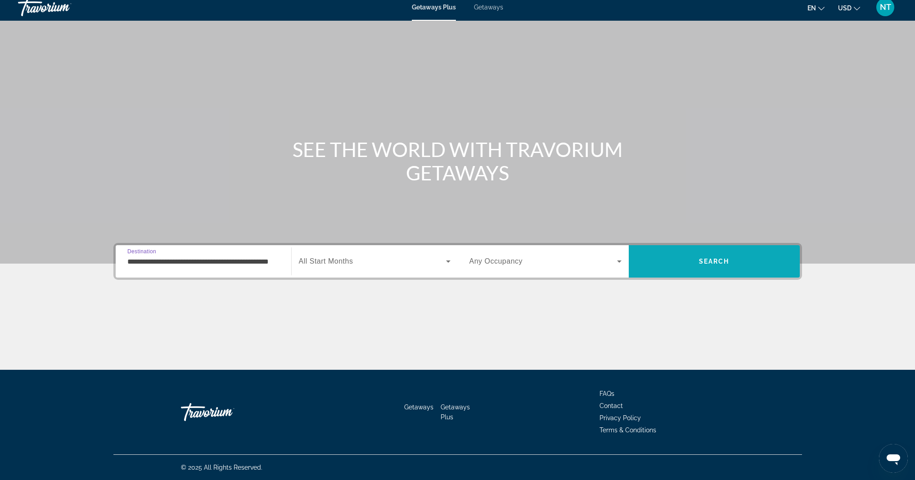
click at [668, 270] on span "Search" at bounding box center [714, 262] width 171 height 22
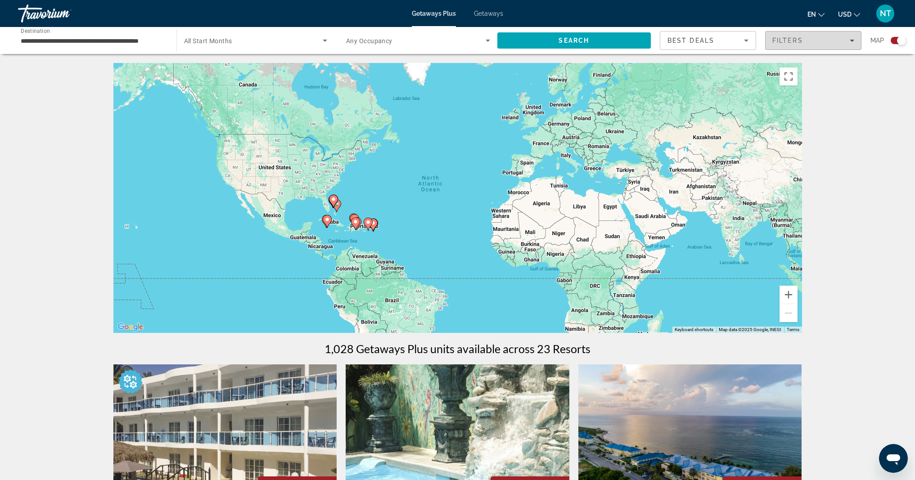
click at [828, 43] on div "Filters" at bounding box center [813, 40] width 82 height 7
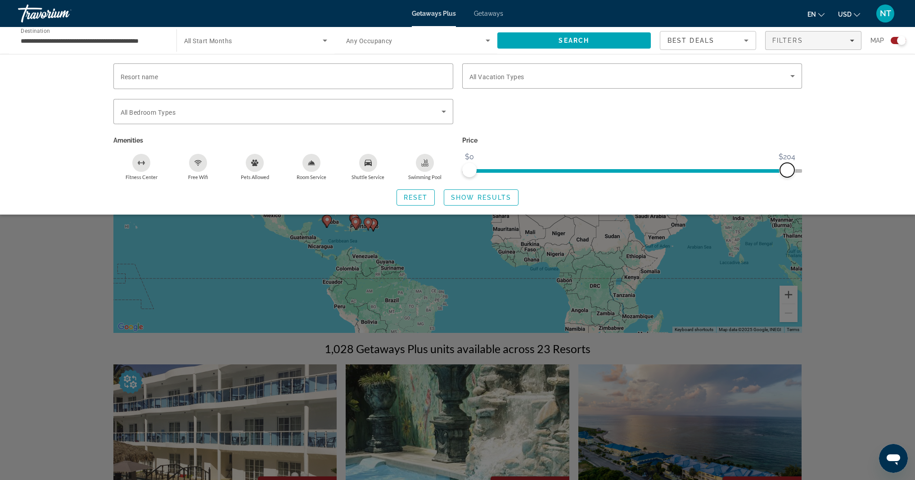
drag, startPoint x: 798, startPoint y: 170, endPoint x: 787, endPoint y: 170, distance: 11.3
click at [787, 170] on span "ngx-slider-max" at bounding box center [787, 170] width 14 height 14
click at [495, 196] on span "Show Results" at bounding box center [481, 197] width 60 height 7
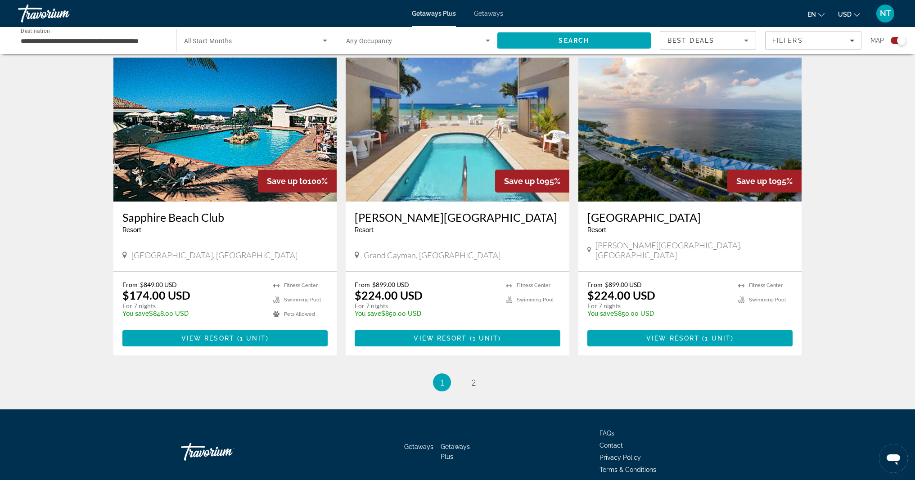
scroll to position [1255, 0]
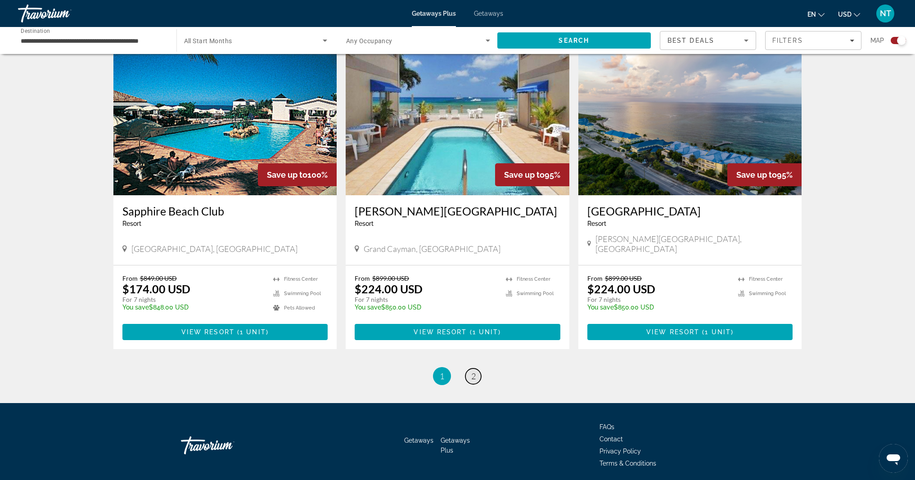
click at [473, 371] on span "2" at bounding box center [473, 376] width 5 height 10
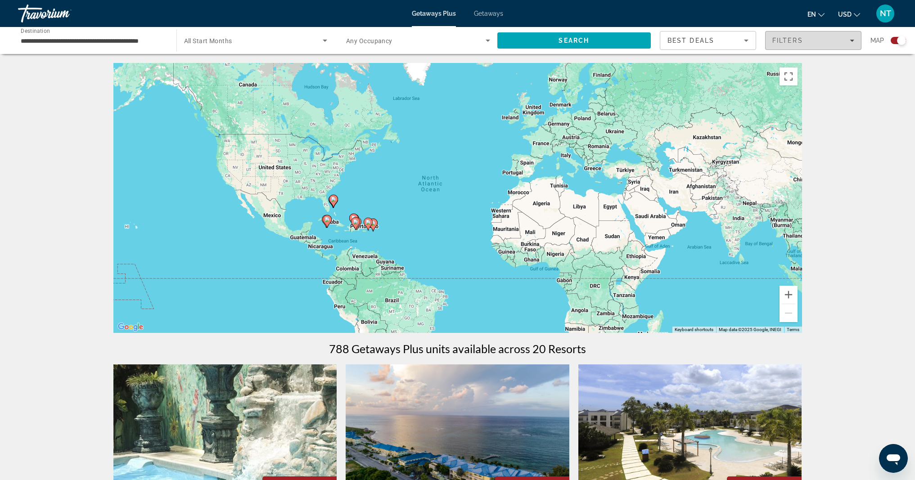
click at [837, 46] on span "Filters" at bounding box center [812, 41] width 95 height 22
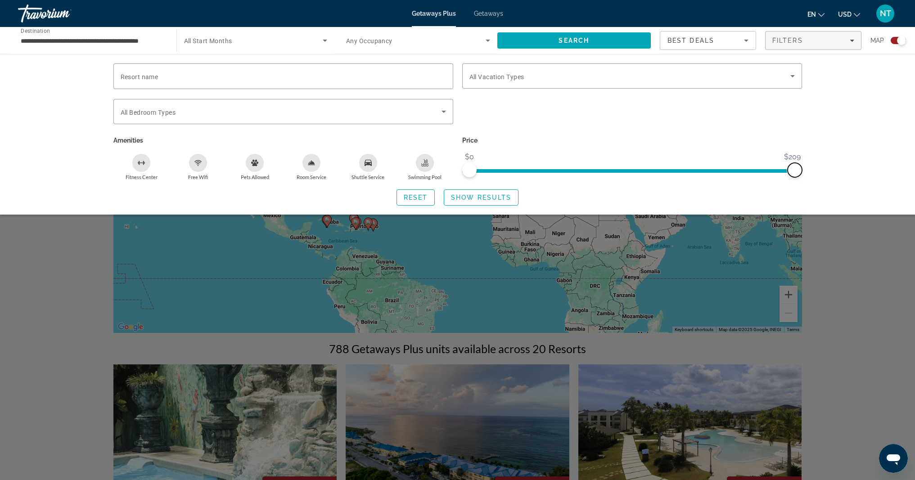
drag, startPoint x: 787, startPoint y: 169, endPoint x: 806, endPoint y: 167, distance: 19.5
click at [806, 167] on div "Price $0 $209 $0 $209" at bounding box center [632, 157] width 349 height 46
click at [599, 44] on span "Search" at bounding box center [574, 41] width 154 height 22
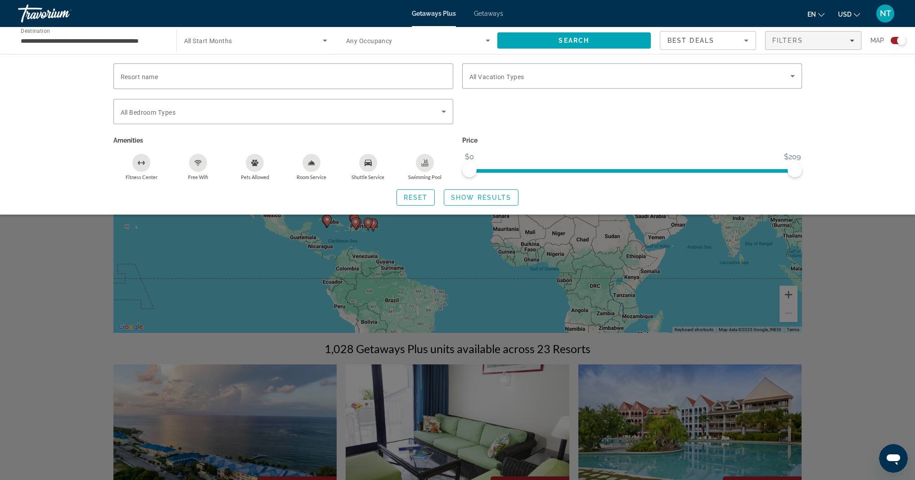
click at [822, 248] on div "Search widget" at bounding box center [457, 307] width 915 height 345
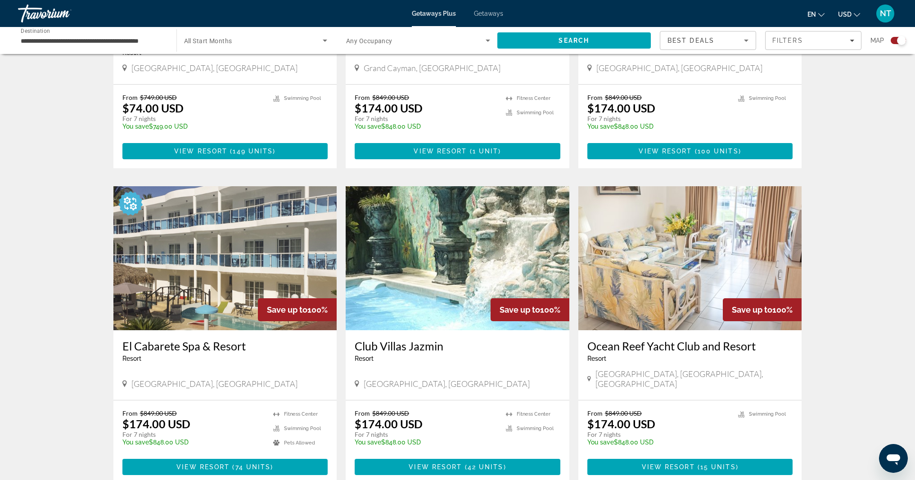
scroll to position [1157, 0]
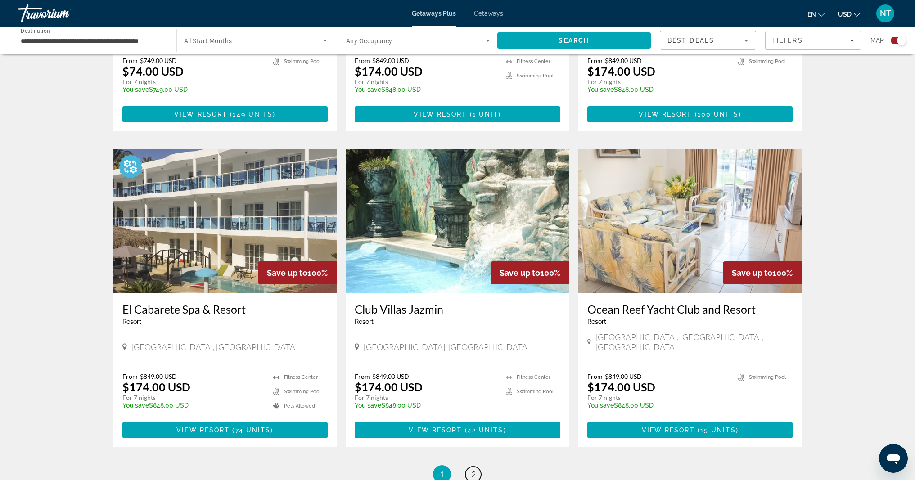
click at [473, 469] on span "2" at bounding box center [473, 474] width 5 height 10
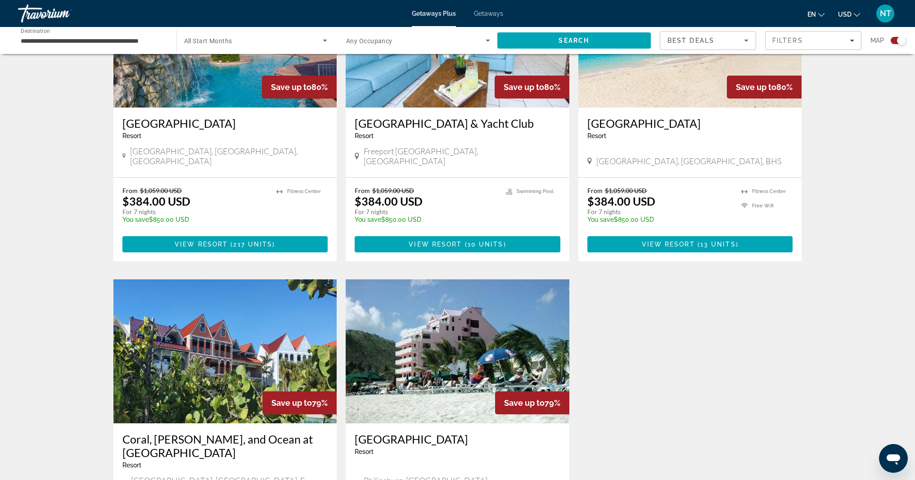
scroll to position [553, 0]
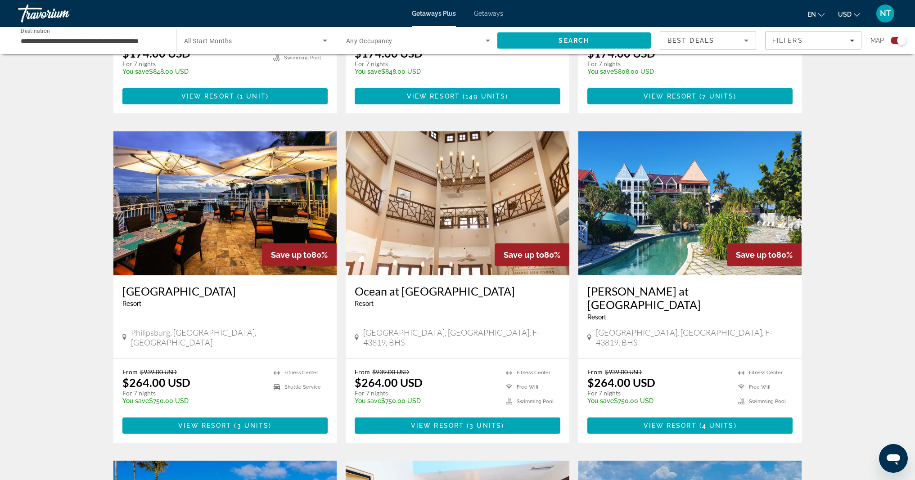
click at [624, 246] on img "Main content" at bounding box center [690, 203] width 224 height 144
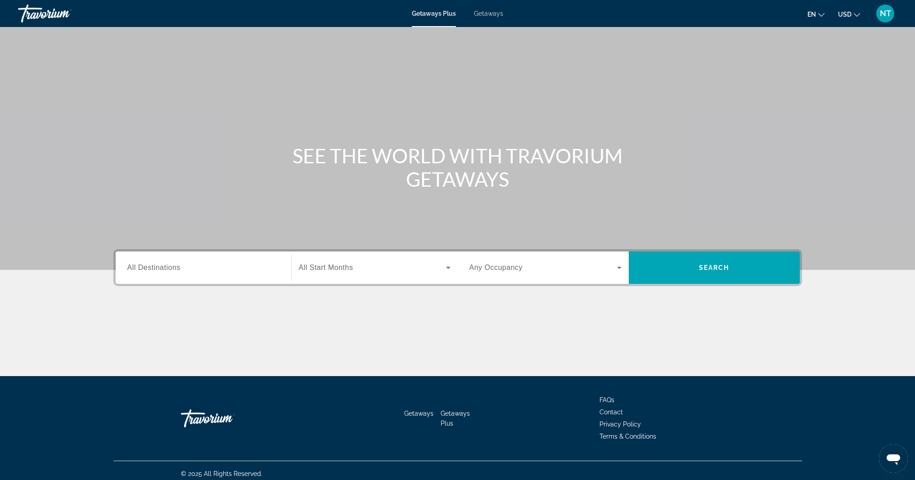
click at [218, 286] on div "Destination All Destinations Start Month All Start Months Occupancy Any Occupan…" at bounding box center [457, 267] width 689 height 37
click at [219, 267] on input "Destination All Destinations" at bounding box center [203, 268] width 152 height 11
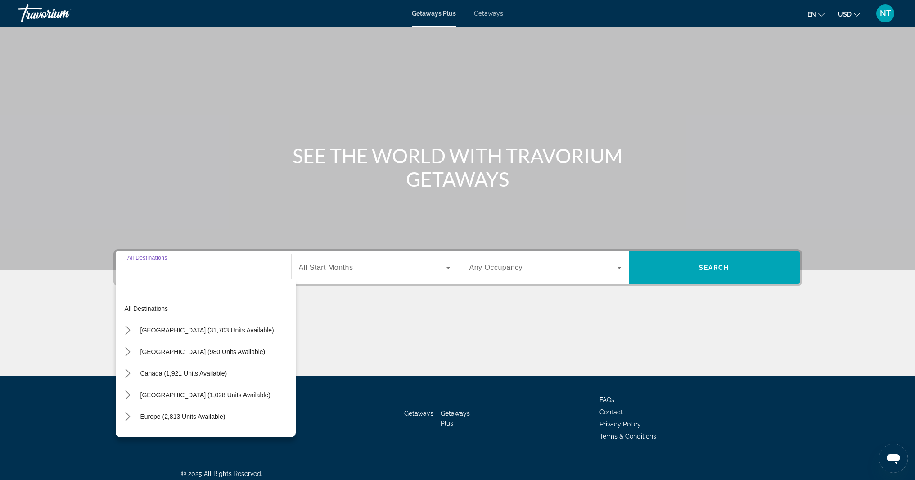
scroll to position [6, 0]
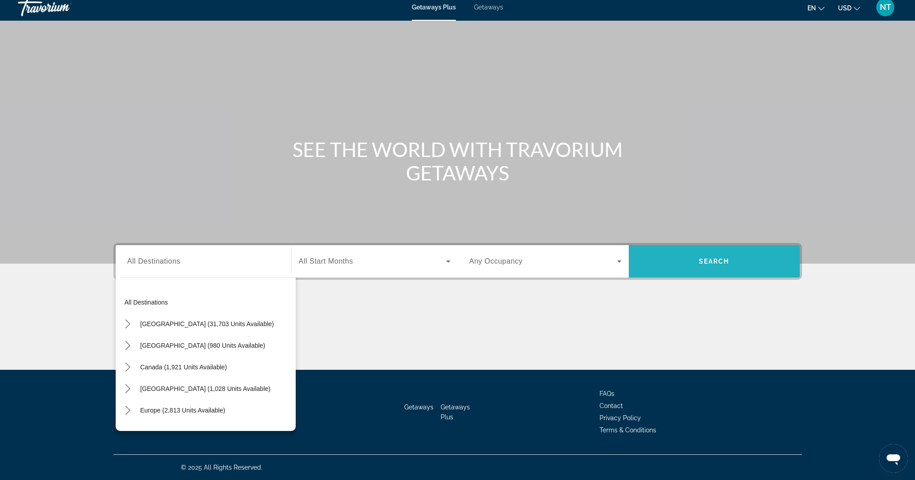
click at [676, 269] on span "Search" at bounding box center [714, 262] width 171 height 22
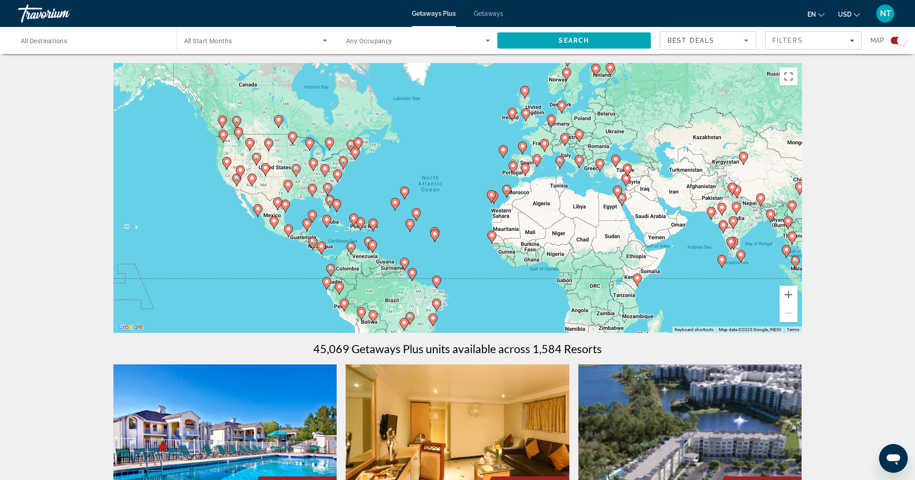
click at [127, 45] on input "Destination All Destinations" at bounding box center [93, 41] width 144 height 11
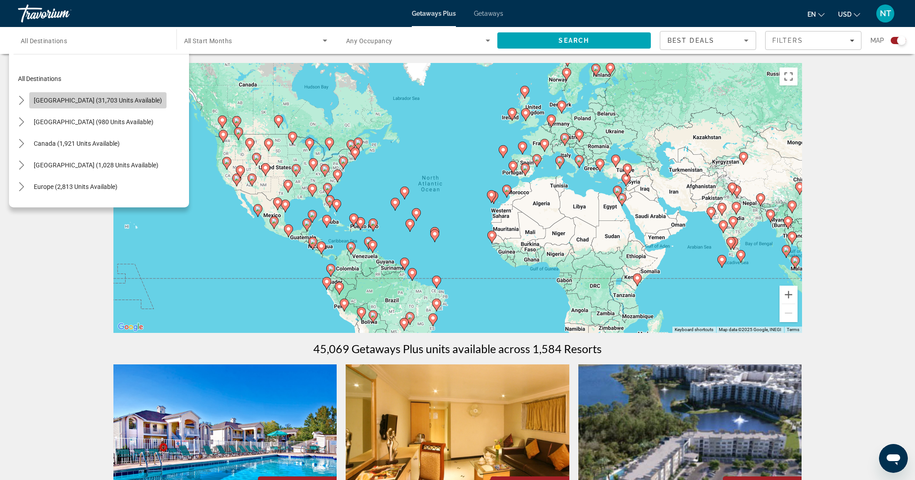
click at [99, 100] on span "[GEOGRAPHIC_DATA] (31,703 units available)" at bounding box center [98, 100] width 128 height 7
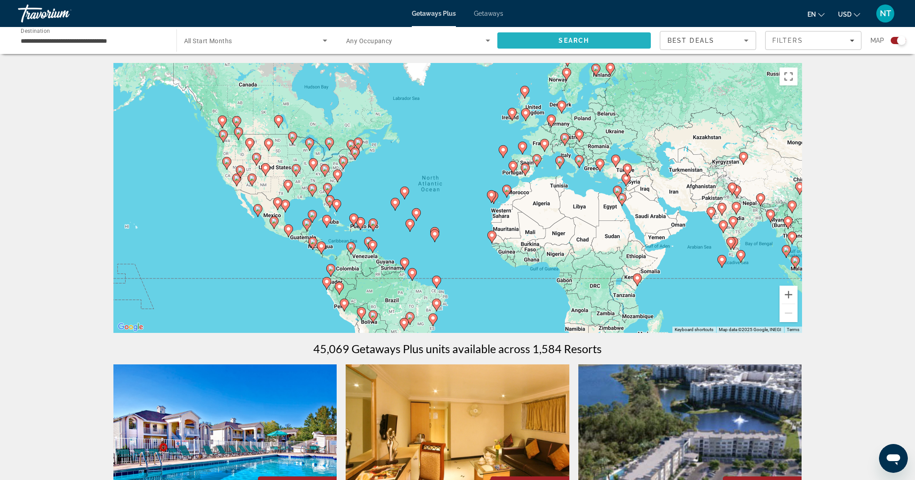
click at [593, 37] on span "Search" at bounding box center [574, 41] width 154 height 22
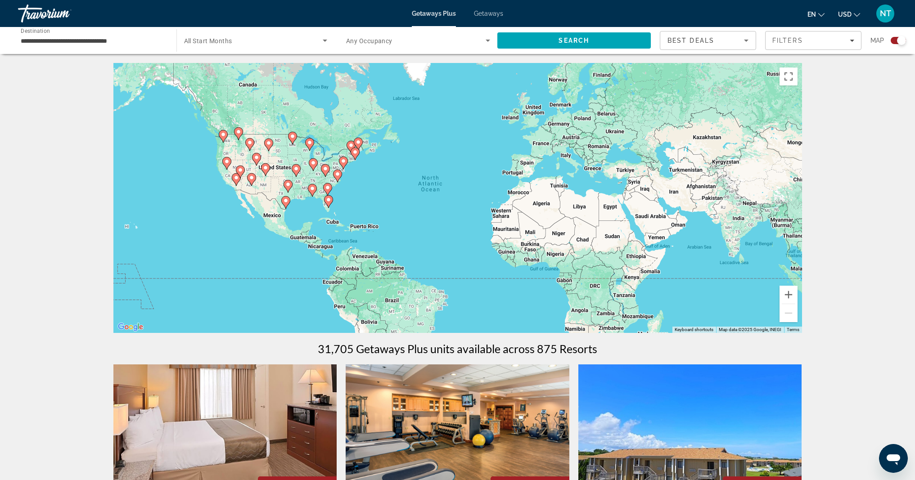
click at [329, 207] on gmp-advanced-marker "Main content" at bounding box center [328, 202] width 9 height 14
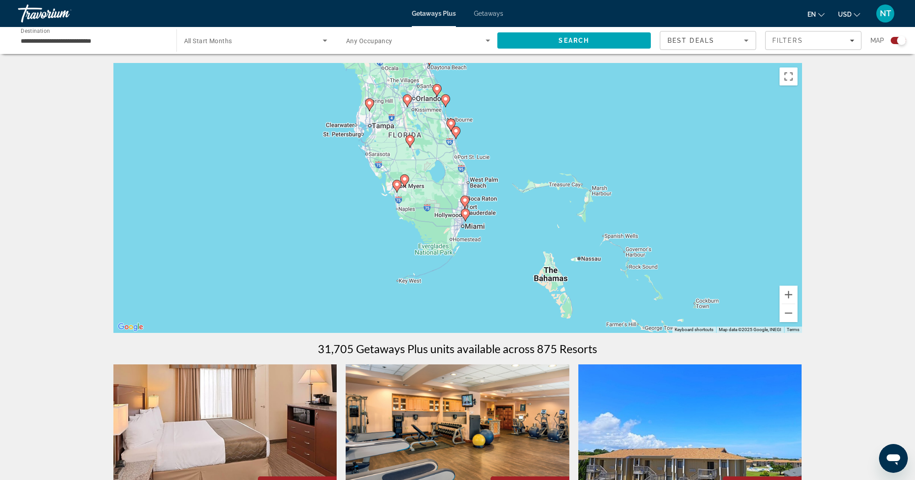
drag, startPoint x: 486, startPoint y: 268, endPoint x: 494, endPoint y: 293, distance: 27.0
click at [494, 293] on div "To navigate, press the arrow keys. To activate drag with keyboard, press Alt + …" at bounding box center [457, 198] width 689 height 270
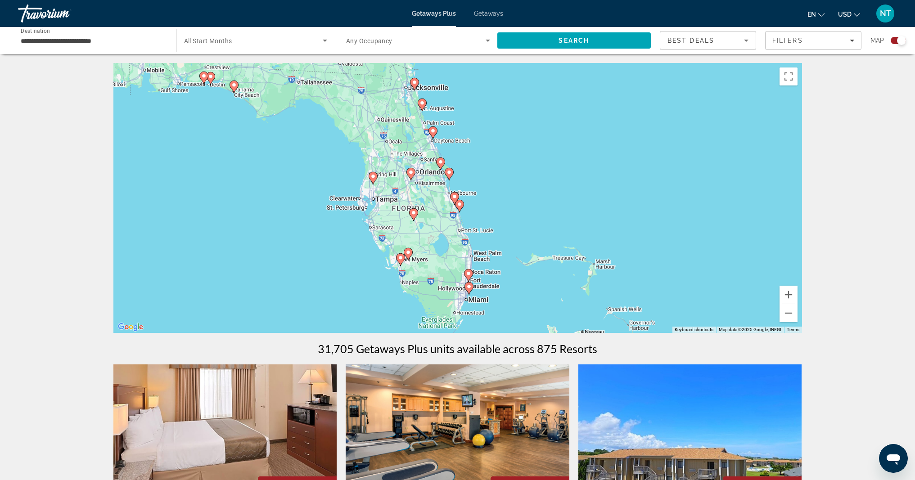
drag, startPoint x: 515, startPoint y: 190, endPoint x: 518, endPoint y: 255, distance: 65.3
click at [518, 255] on div "To navigate, press the arrow keys. To activate drag with keyboard, press Alt + …" at bounding box center [457, 198] width 689 height 270
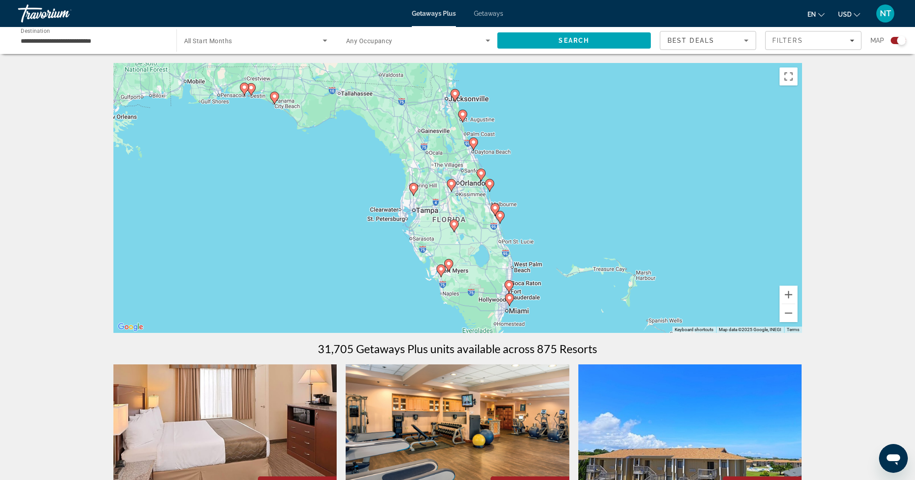
drag, startPoint x: 383, startPoint y: 222, endPoint x: 423, endPoint y: 233, distance: 41.5
click at [423, 233] on div "To navigate, press the arrow keys. To activate drag with keyboard, press Alt + …" at bounding box center [457, 198] width 689 height 270
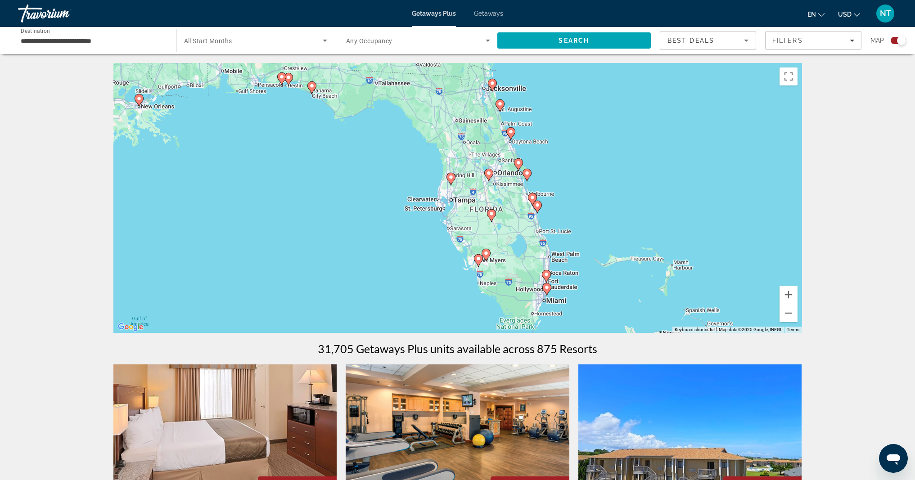
drag, startPoint x: 342, startPoint y: 187, endPoint x: 380, endPoint y: 176, distance: 39.4
click at [380, 176] on div "To navigate, press the arrow keys. To activate drag with keyboard, press Alt + …" at bounding box center [457, 198] width 689 height 270
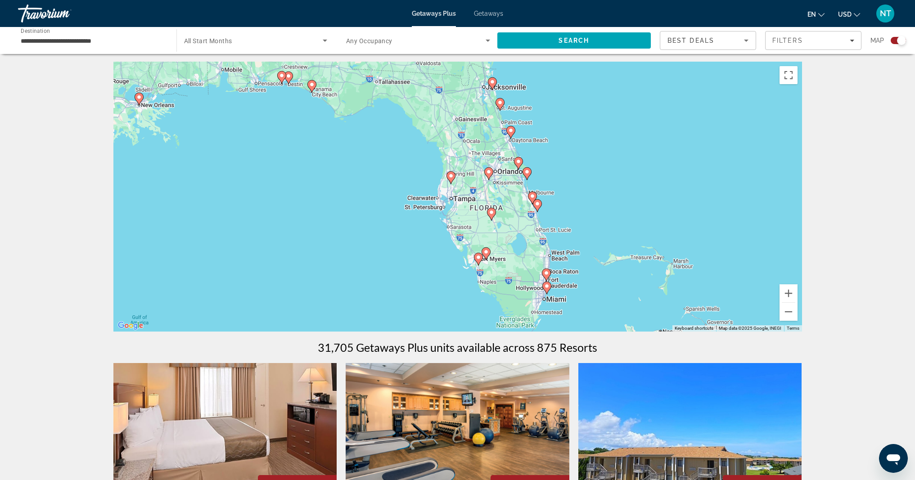
scroll to position [2, 0]
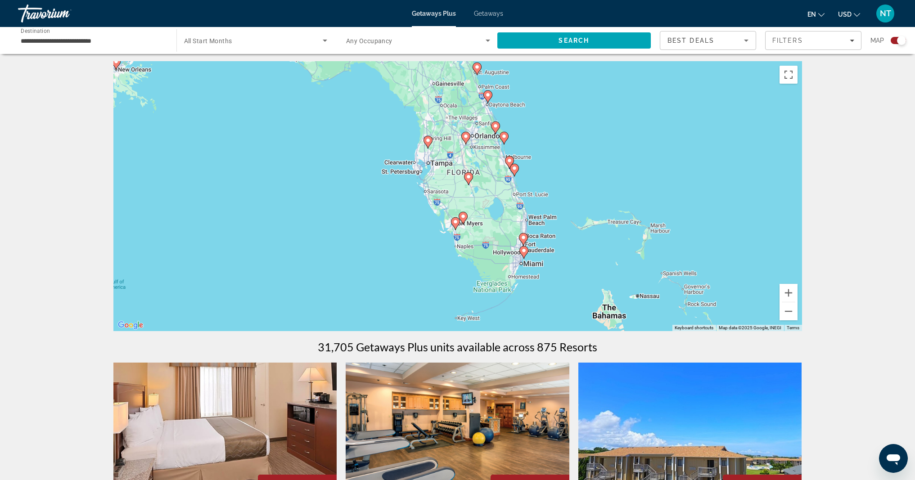
drag, startPoint x: 567, startPoint y: 297, endPoint x: 544, endPoint y: 260, distance: 44.3
click at [544, 260] on div "To navigate, press the arrow keys. To activate drag with keyboard, press Alt + …" at bounding box center [457, 196] width 689 height 270
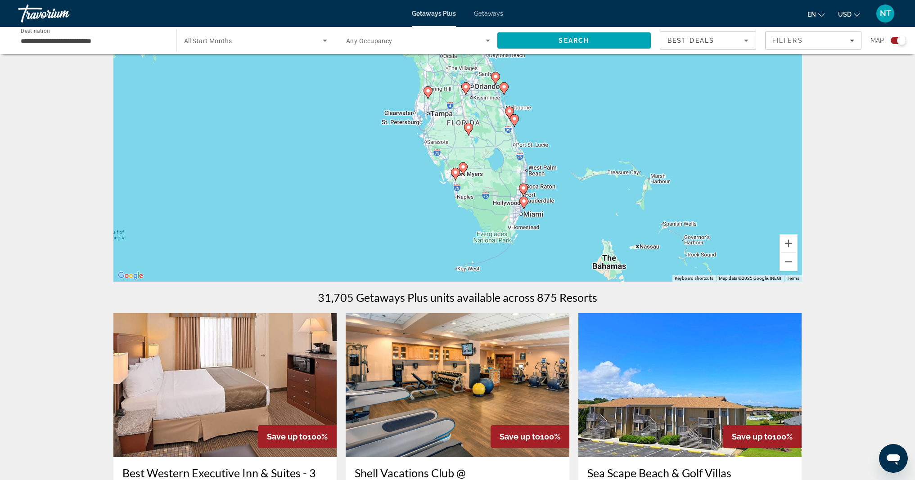
scroll to position [0, 0]
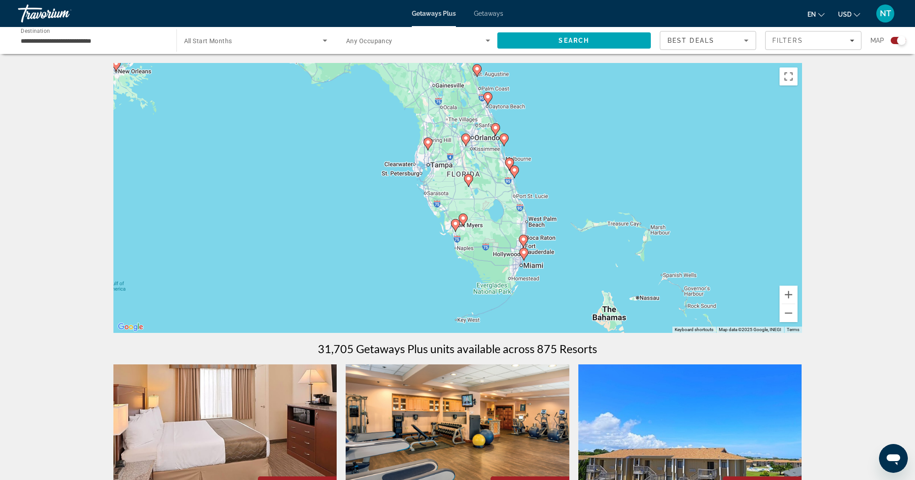
click at [541, 274] on div "To navigate, press the arrow keys. To activate drag with keyboard, press Alt + …" at bounding box center [457, 198] width 689 height 270
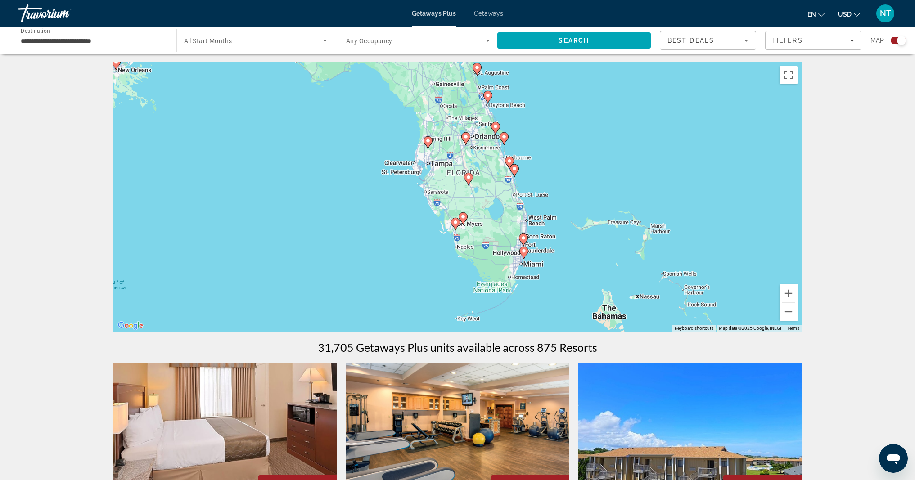
scroll to position [2, 0]
click at [786, 294] on button "Zoom in" at bounding box center [788, 293] width 18 height 18
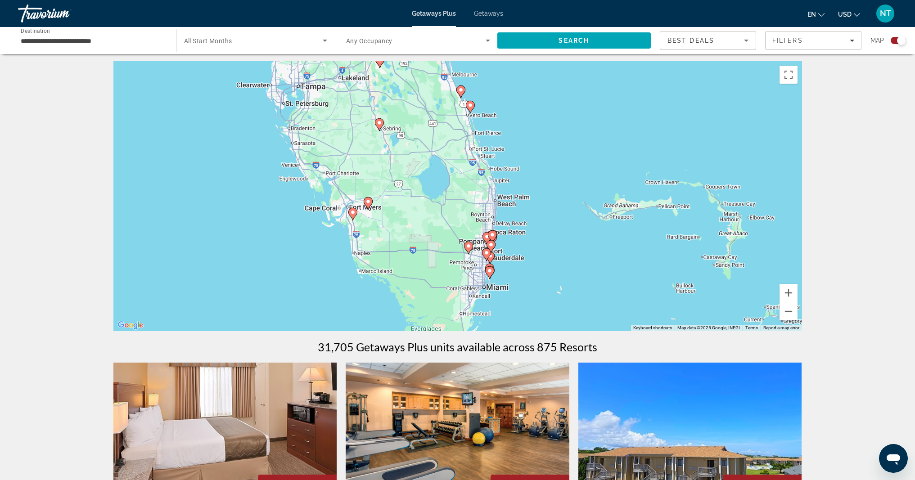
drag, startPoint x: 652, startPoint y: 298, endPoint x: 551, endPoint y: 255, distance: 110.3
click at [551, 255] on div "To navigate, press the arrow keys. To activate drag with keyboard, press Alt + …" at bounding box center [457, 196] width 689 height 270
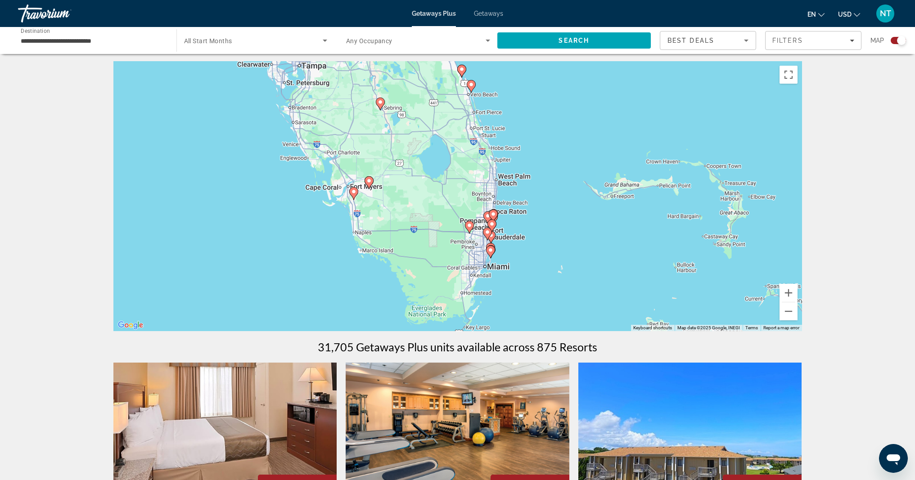
drag, startPoint x: 520, startPoint y: 287, endPoint x: 521, endPoint y: 265, distance: 21.6
click at [521, 265] on div "To navigate, press the arrow keys. To activate drag with keyboard, press Alt + …" at bounding box center [457, 196] width 689 height 270
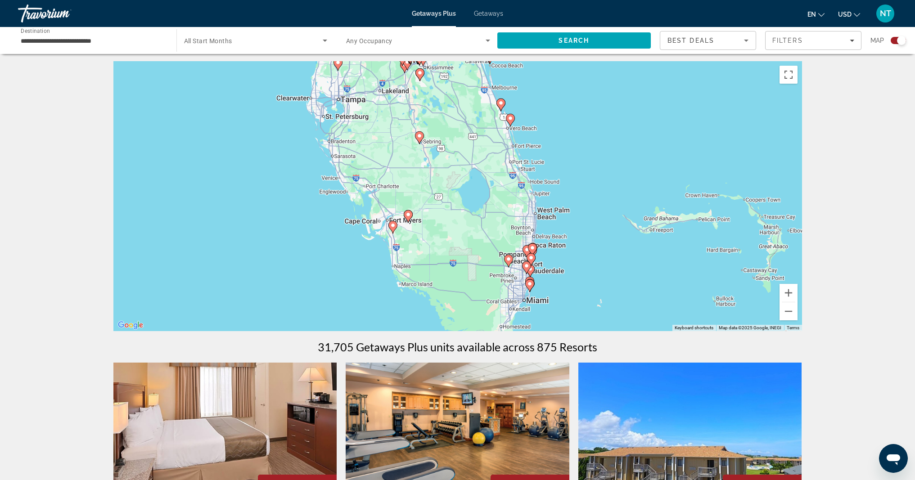
drag, startPoint x: 530, startPoint y: 248, endPoint x: 454, endPoint y: 232, distance: 77.4
click at [570, 284] on div "To navigate, press the arrow keys. To activate drag with keyboard, press Alt + …" at bounding box center [457, 196] width 689 height 270
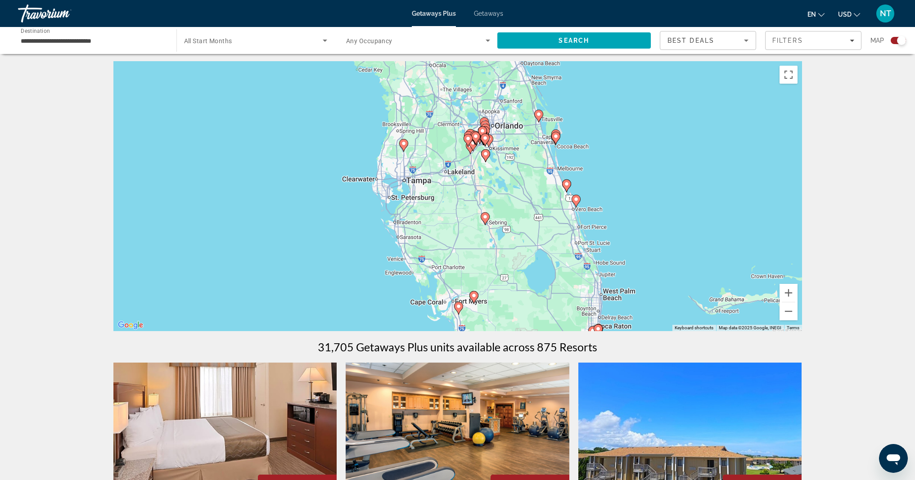
drag, startPoint x: 318, startPoint y: 202, endPoint x: 374, endPoint y: 270, distance: 87.6
click at [380, 280] on div "To navigate, press the arrow keys. To activate drag with keyboard, press Alt + …" at bounding box center [457, 196] width 689 height 270
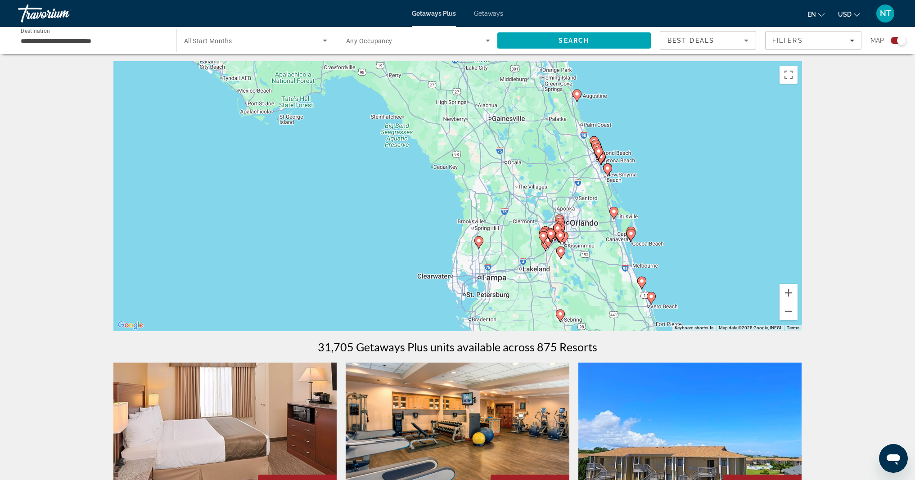
drag, startPoint x: 282, startPoint y: 184, endPoint x: 356, endPoint y: 279, distance: 121.2
click at [356, 279] on div "To navigate, press the arrow keys. To activate drag with keyboard, press Alt + …" at bounding box center [457, 196] width 689 height 270
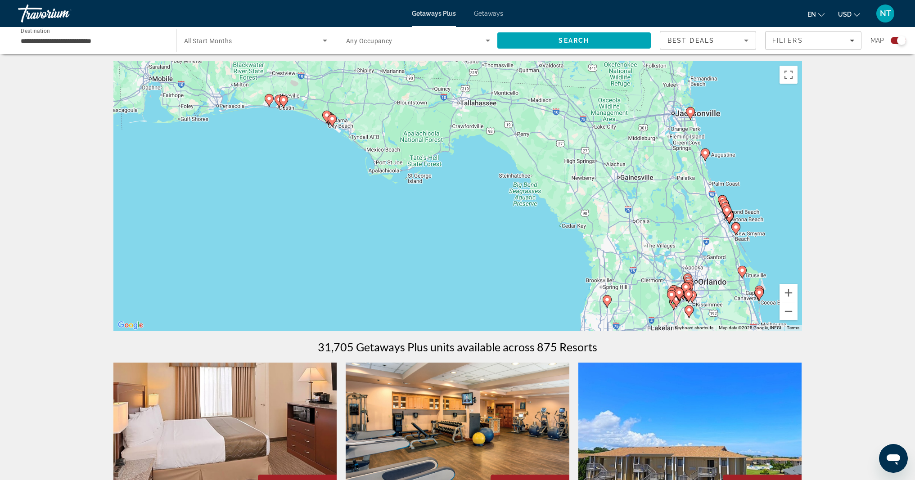
drag, startPoint x: 302, startPoint y: 198, endPoint x: 432, endPoint y: 258, distance: 142.3
click at [432, 258] on div "To navigate, press the arrow keys. To activate drag with keyboard, press Alt + …" at bounding box center [457, 196] width 689 height 270
click at [284, 103] on icon "Main content" at bounding box center [283, 102] width 8 height 12
type input "**********"
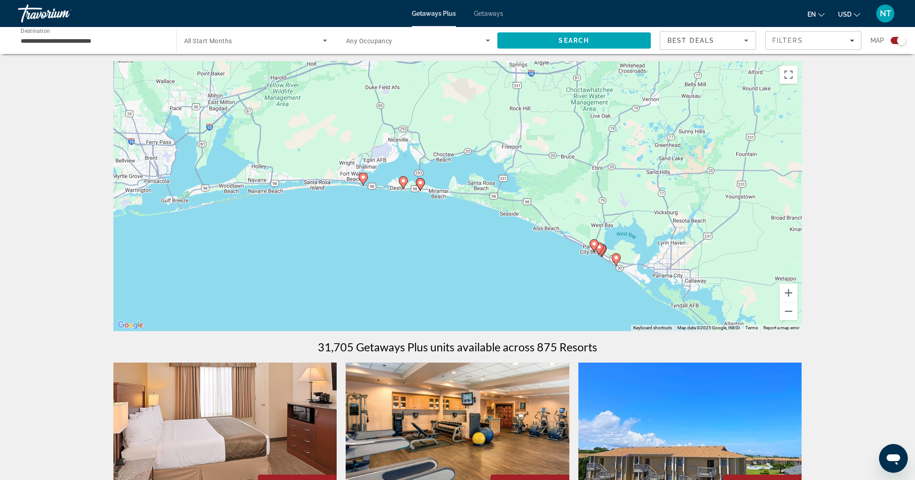
drag, startPoint x: 479, startPoint y: 217, endPoint x: 434, endPoint y: 209, distance: 46.2
click at [440, 212] on div "To activate drag with keyboard, press Alt + Enter. Once in keyboard drag state,…" at bounding box center [457, 196] width 689 height 270
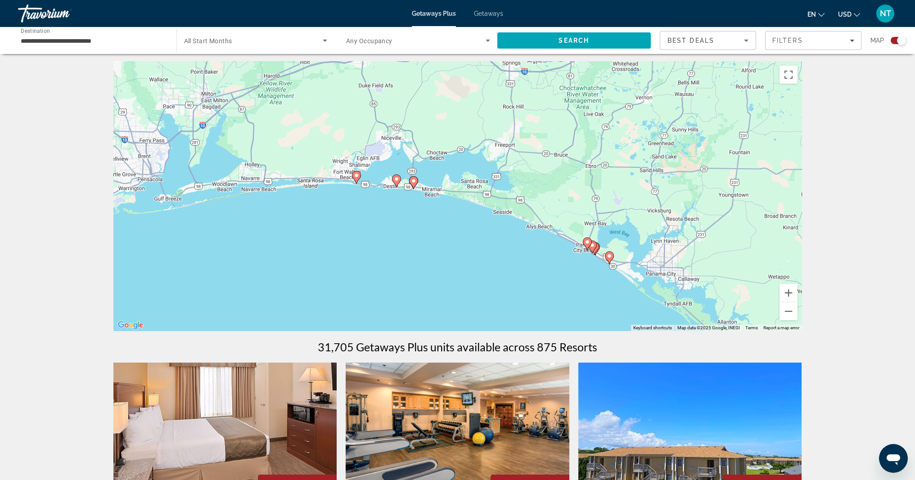
click at [394, 181] on image "Main content" at bounding box center [396, 178] width 5 height 5
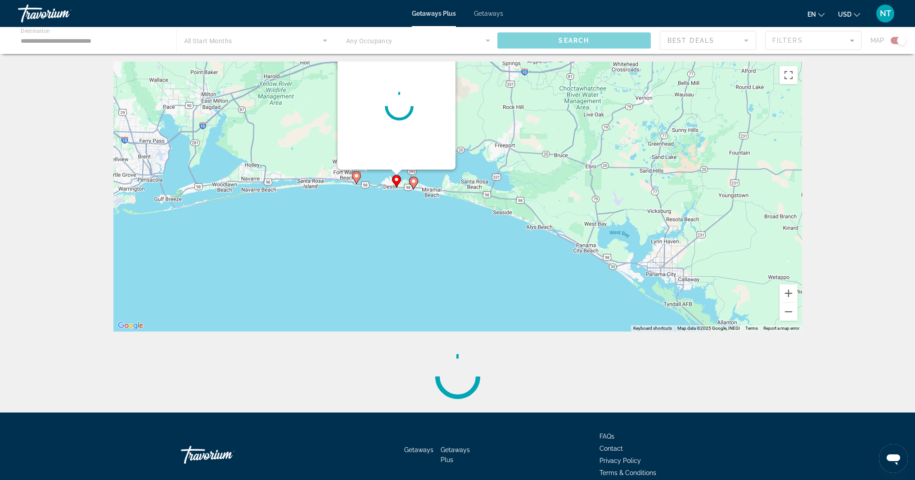
scroll to position [0, 0]
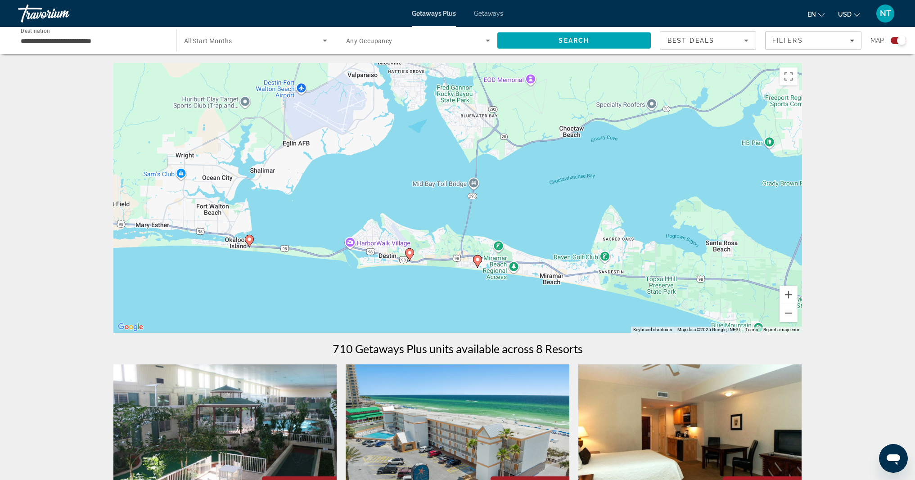
drag, startPoint x: 453, startPoint y: 242, endPoint x: 404, endPoint y: 183, distance: 76.7
click at [404, 183] on div "To activate drag with keyboard, press Alt + Enter. Once in keyboard drag state,…" at bounding box center [457, 198] width 689 height 270
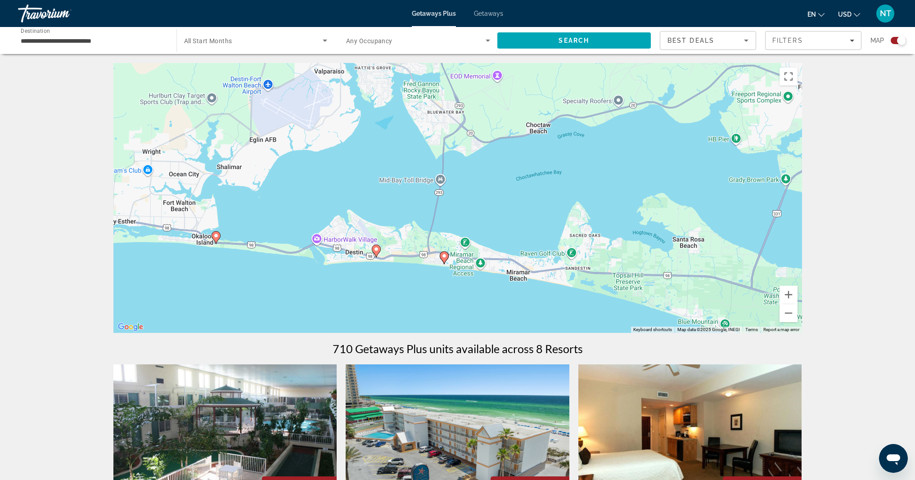
drag, startPoint x: 378, startPoint y: 204, endPoint x: 292, endPoint y: 199, distance: 85.6
click at [292, 199] on div "To activate drag with keyboard, press Alt + Enter. Once in keyboard drag state,…" at bounding box center [457, 198] width 689 height 270
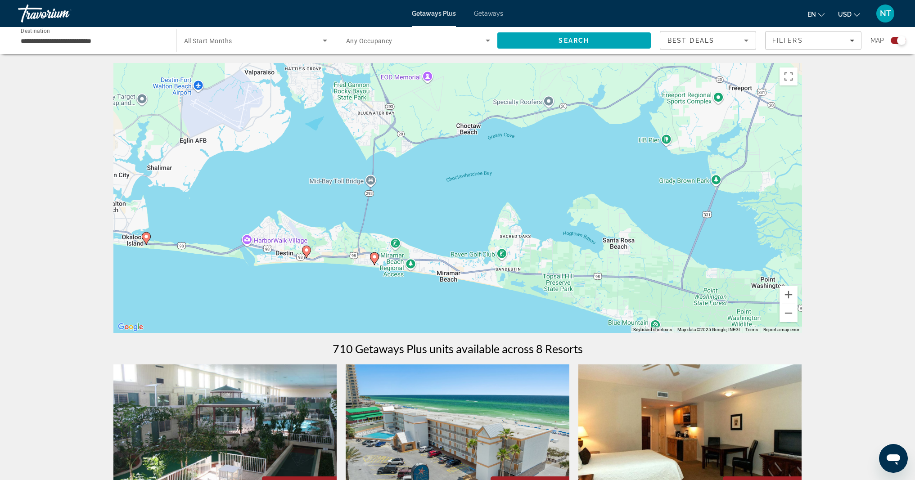
click at [789, 323] on div "To activate drag with keyboard, press Alt + Enter. Once in keyboard drag state,…" at bounding box center [457, 198] width 689 height 270
click at [791, 318] on button "Zoom out" at bounding box center [788, 313] width 18 height 18
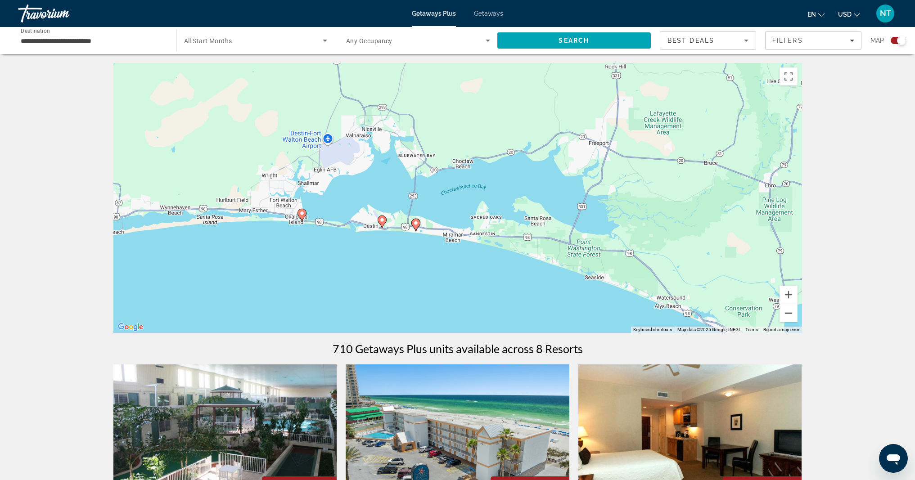
click at [791, 318] on button "Zoom out" at bounding box center [788, 313] width 18 height 18
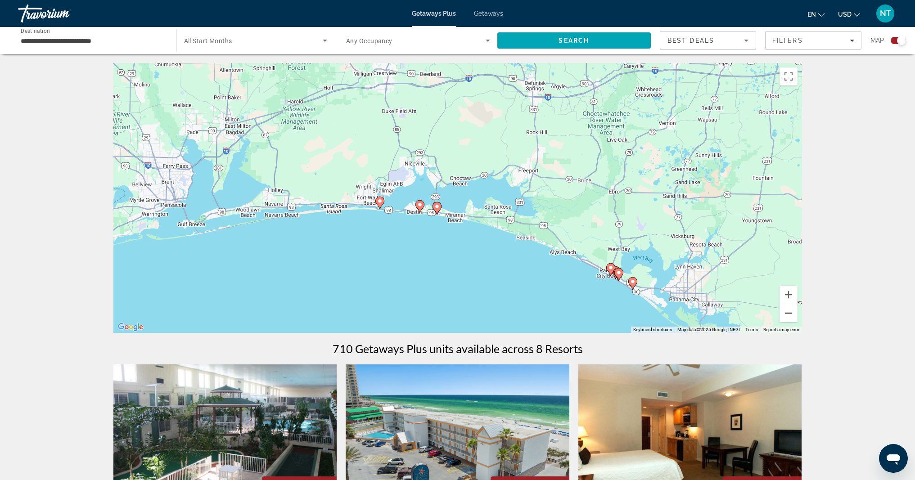
click at [789, 318] on button "Zoom out" at bounding box center [788, 313] width 18 height 18
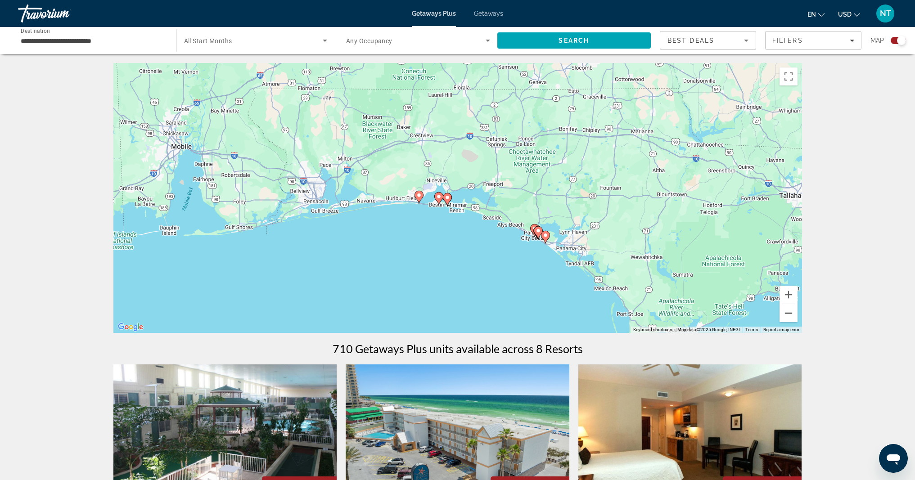
click at [784, 318] on button "Zoom out" at bounding box center [788, 313] width 18 height 18
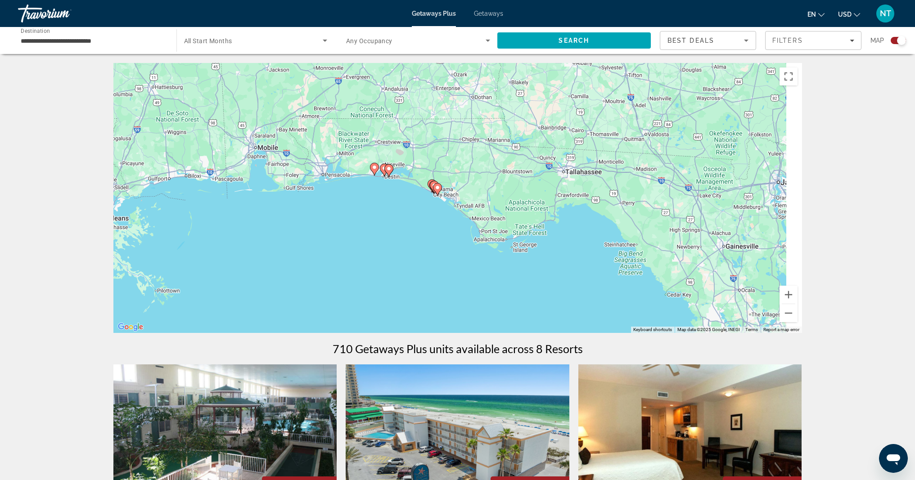
drag, startPoint x: 725, startPoint y: 297, endPoint x: 458, endPoint y: 210, distance: 280.1
click at [458, 210] on div "To activate drag with keyboard, press Alt + Enter. Once in keyboard drag state,…" at bounding box center [457, 198] width 689 height 270
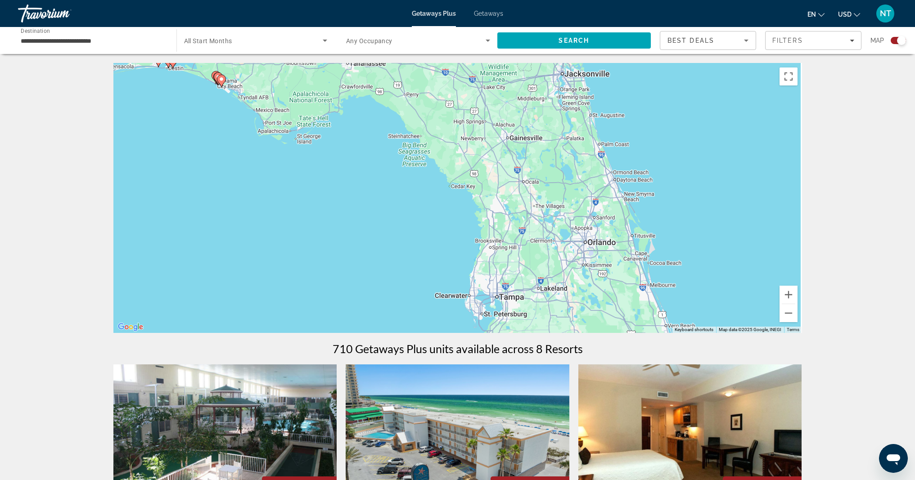
drag, startPoint x: 593, startPoint y: 254, endPoint x: 577, endPoint y: 132, distance: 122.6
click at [577, 132] on div "To activate drag with keyboard, press Alt + Enter. Once in keyboard drag state,…" at bounding box center [457, 198] width 689 height 270
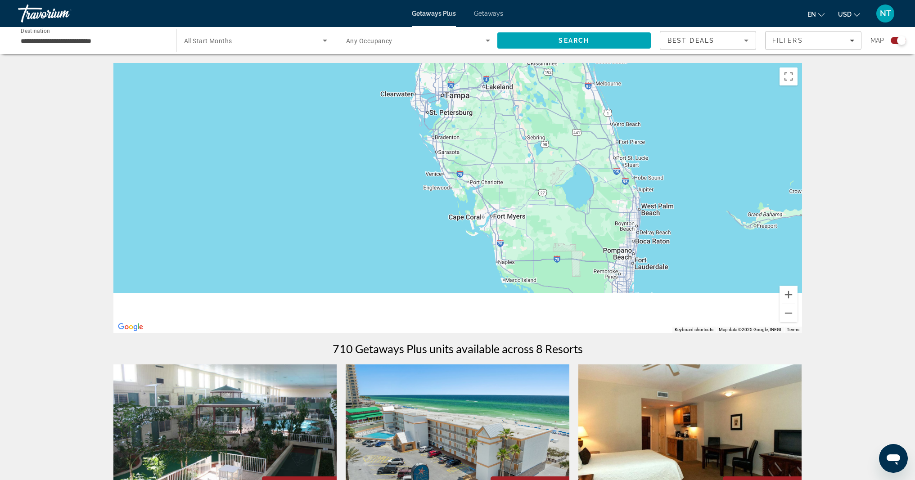
drag, startPoint x: 565, startPoint y: 223, endPoint x: 518, endPoint y: 127, distance: 106.9
click at [518, 127] on div "Main content" at bounding box center [457, 198] width 689 height 270
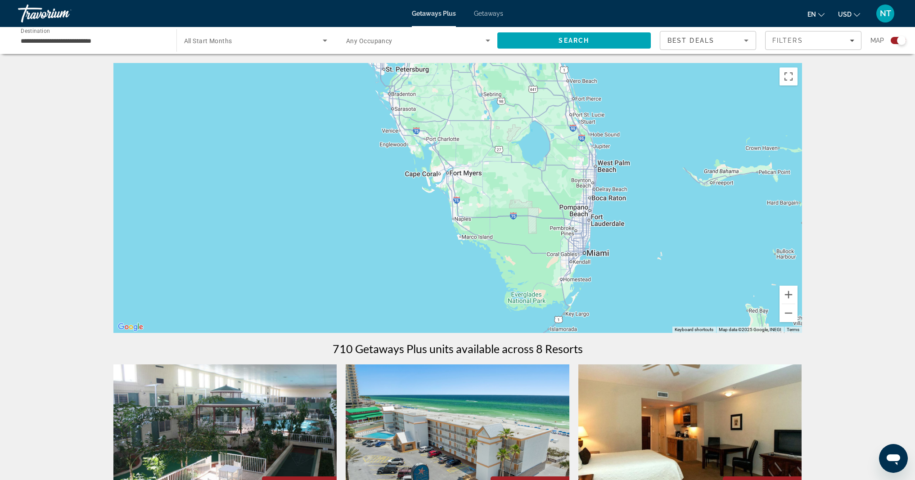
drag, startPoint x: 569, startPoint y: 216, endPoint x: 558, endPoint y: 201, distance: 19.6
click at [558, 201] on div "Main content" at bounding box center [457, 198] width 689 height 270
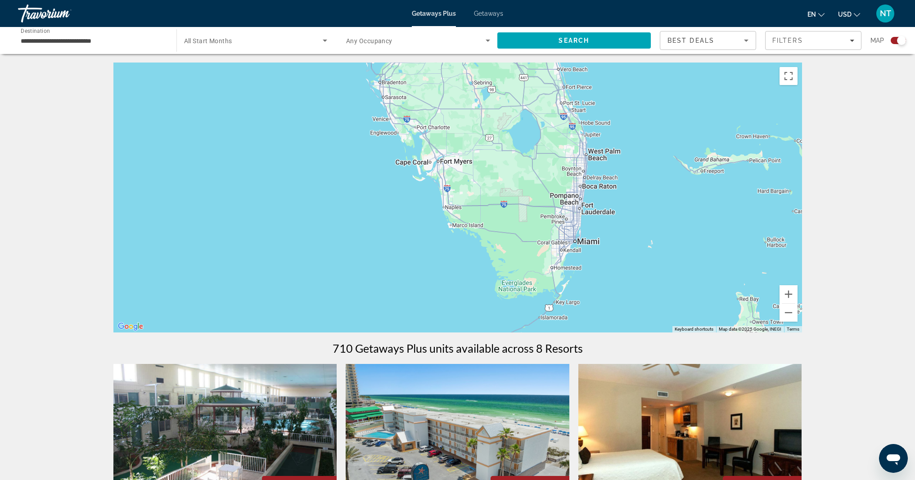
scroll to position [11, 0]
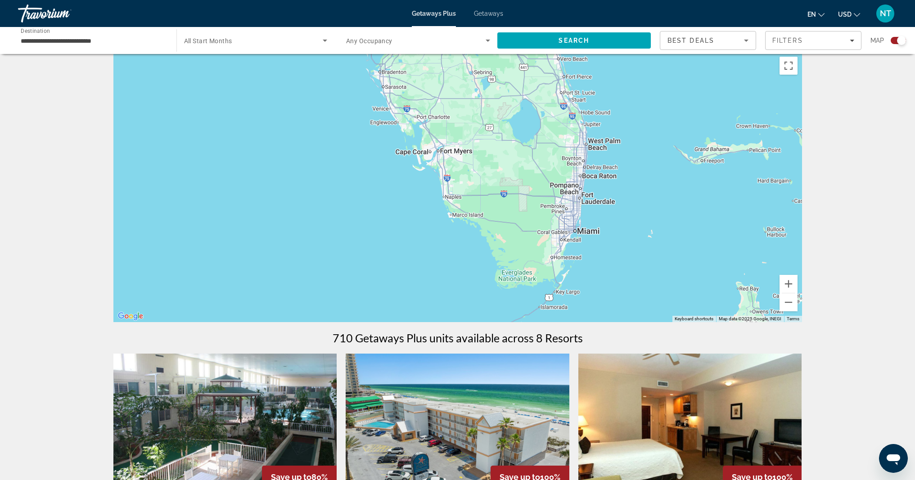
click at [587, 234] on div "Main content" at bounding box center [457, 187] width 689 height 270
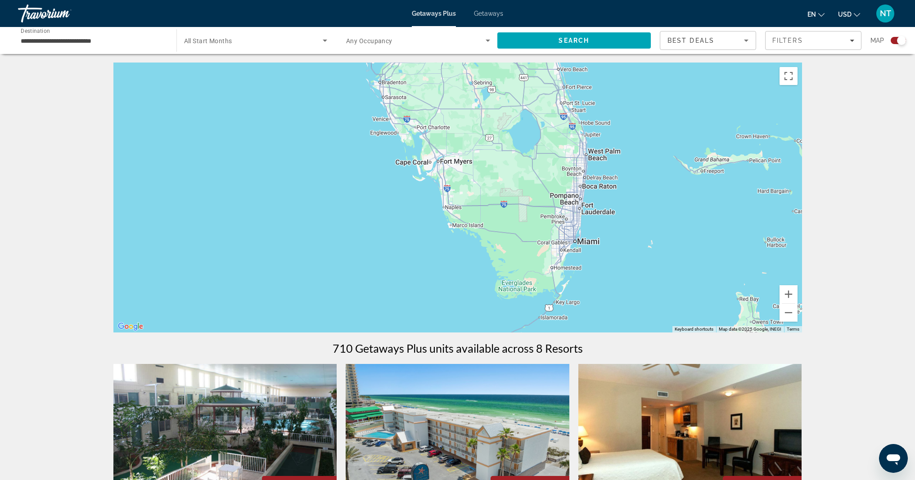
scroll to position [0, 0]
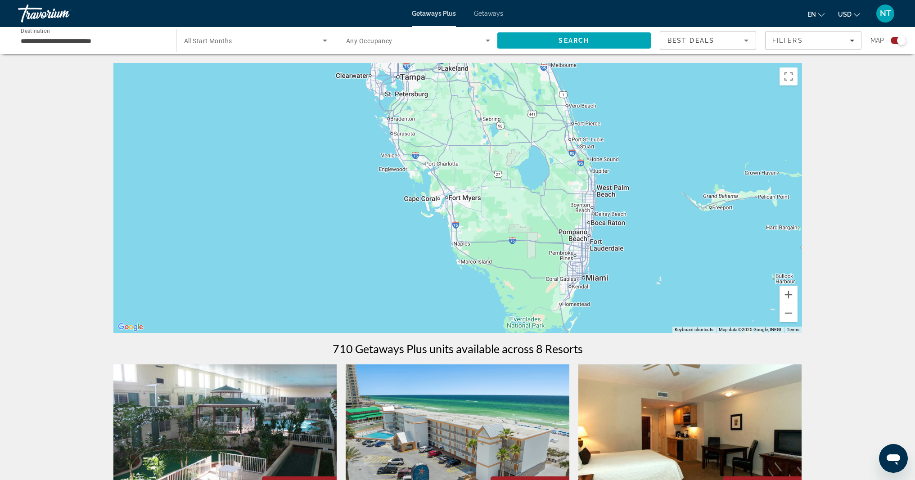
drag, startPoint x: 586, startPoint y: 243, endPoint x: 568, endPoint y: 219, distance: 29.5
click at [586, 262] on div "Main content" at bounding box center [457, 198] width 689 height 270
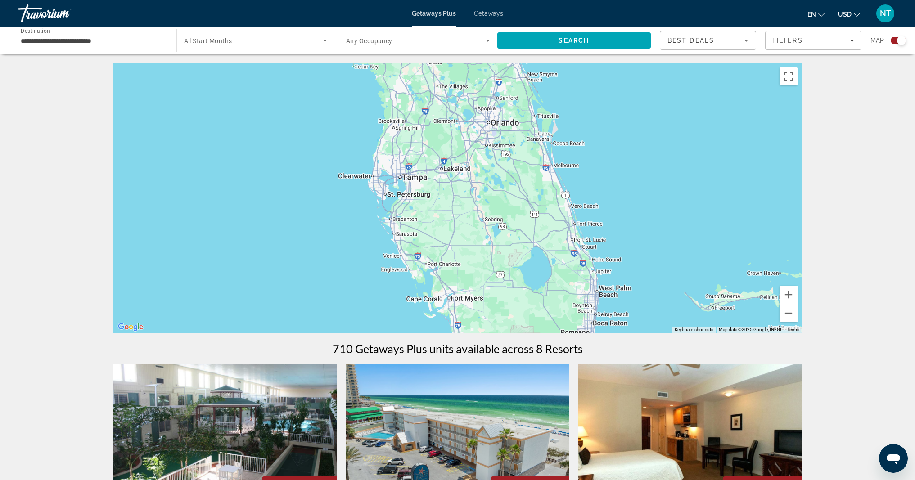
drag, startPoint x: 530, startPoint y: 172, endPoint x: 535, endPoint y: 261, distance: 88.8
click at [535, 261] on div "Main content" at bounding box center [457, 198] width 689 height 270
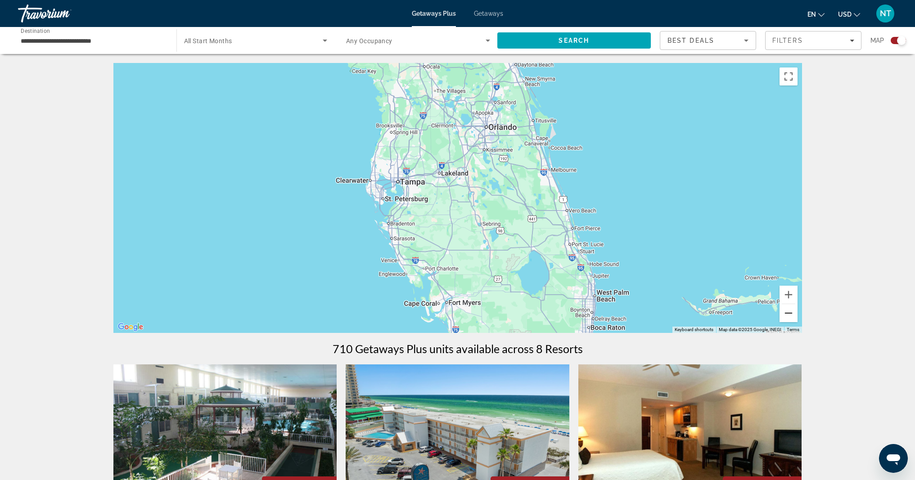
click at [790, 317] on button "Zoom out" at bounding box center [788, 313] width 18 height 18
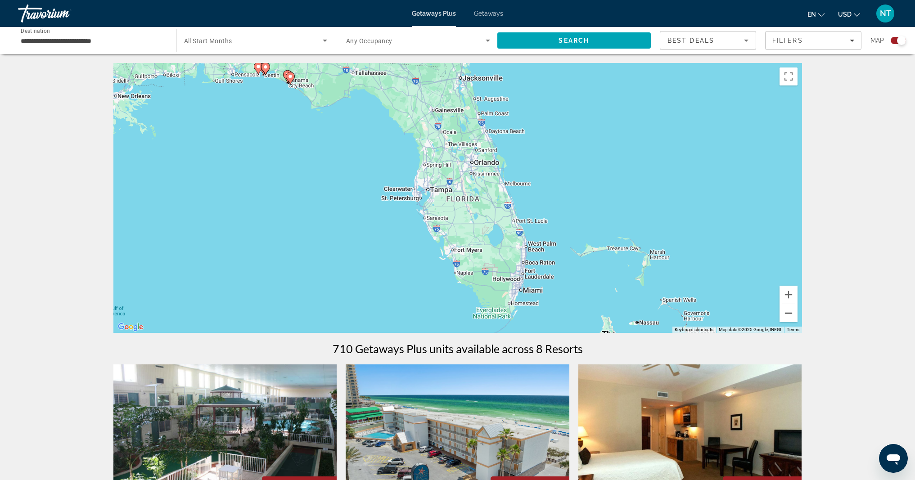
click at [790, 317] on button "Zoom out" at bounding box center [788, 313] width 18 height 18
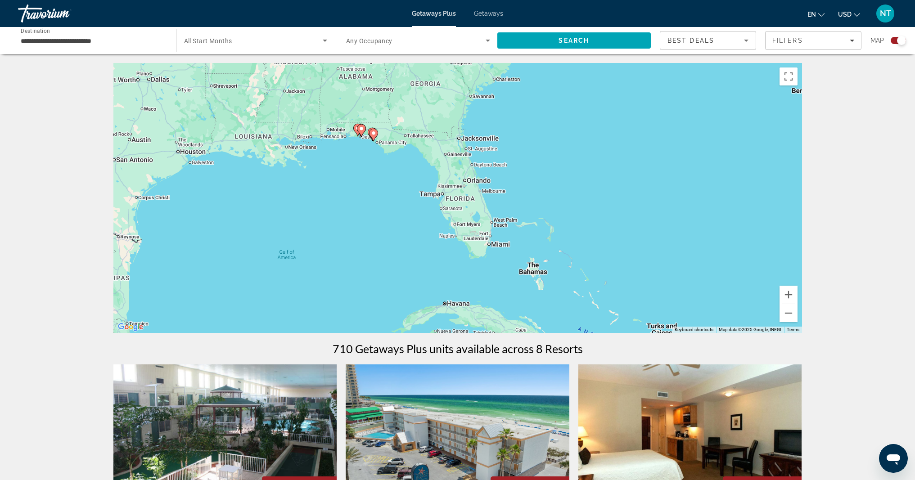
click at [373, 135] on image "Main content" at bounding box center [373, 133] width 5 height 5
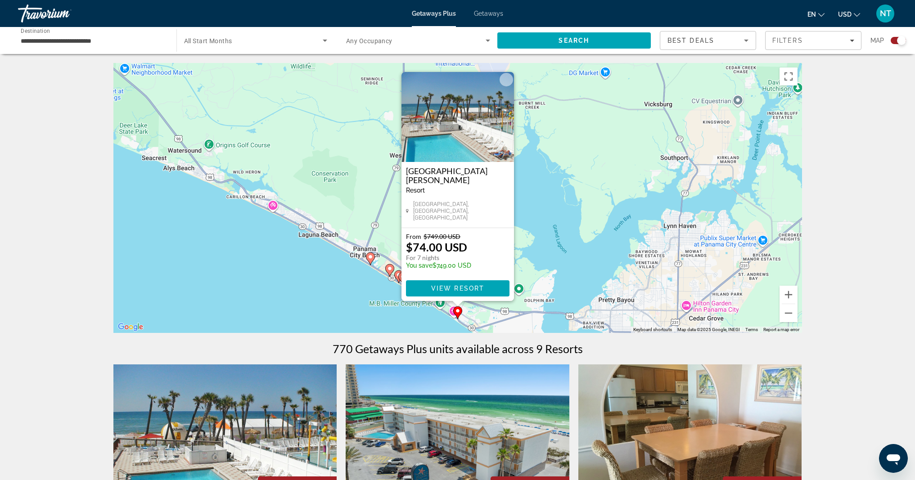
click at [345, 297] on div "To activate drag with keyboard, press Alt + Enter. Once in keyboard drag state,…" at bounding box center [457, 198] width 689 height 270
click at [632, 235] on div "To activate drag with keyboard, press Alt + Enter. Once in keyboard drag state,…" at bounding box center [457, 198] width 689 height 270
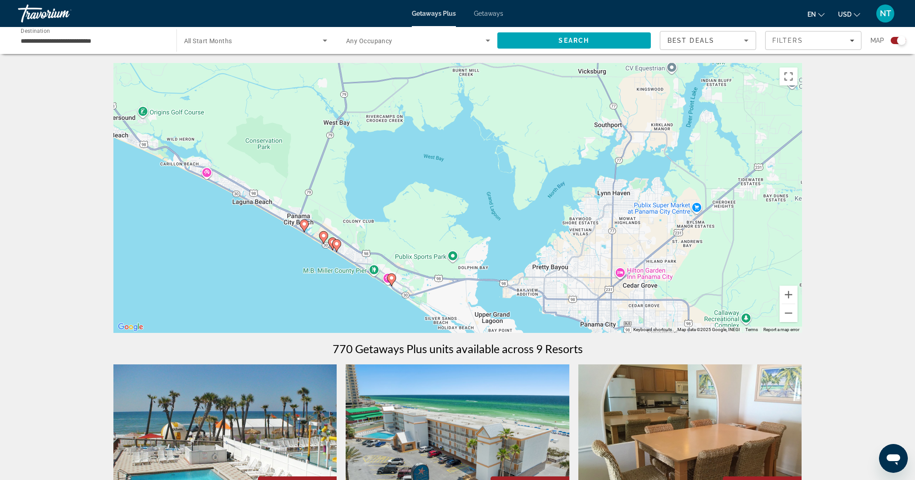
drag, startPoint x: 582, startPoint y: 244, endPoint x: 513, endPoint y: 204, distance: 80.3
click at [513, 204] on div "To activate drag with keyboard, press Alt + Enter. Once in keyboard drag state,…" at bounding box center [457, 198] width 689 height 270
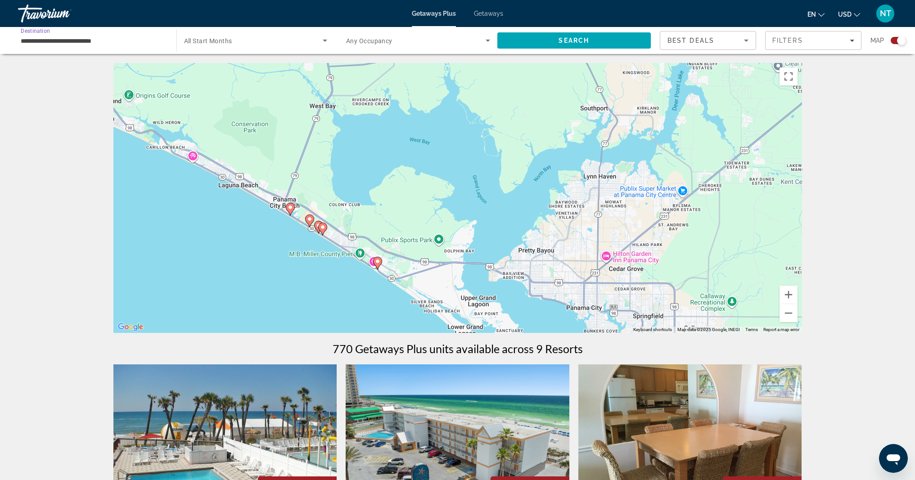
click at [99, 38] on input "**********" at bounding box center [93, 41] width 144 height 11
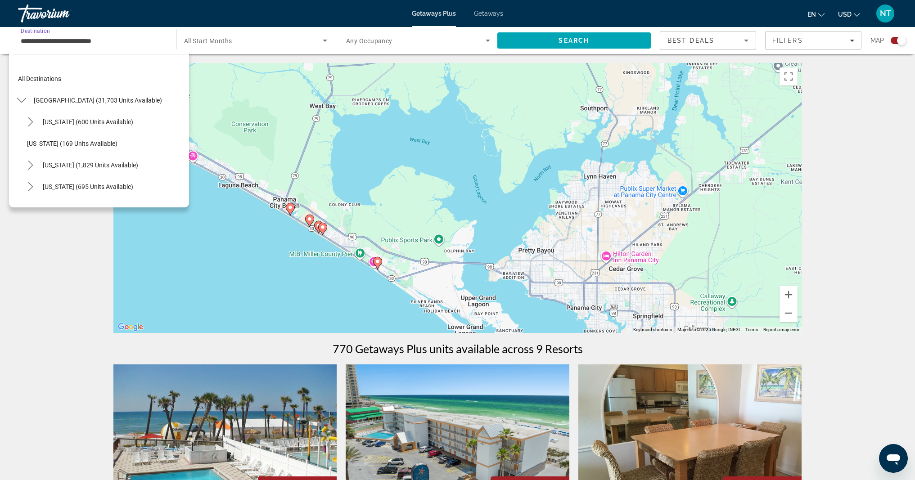
scroll to position [183, 0]
